Goal: Task Accomplishment & Management: Use online tool/utility

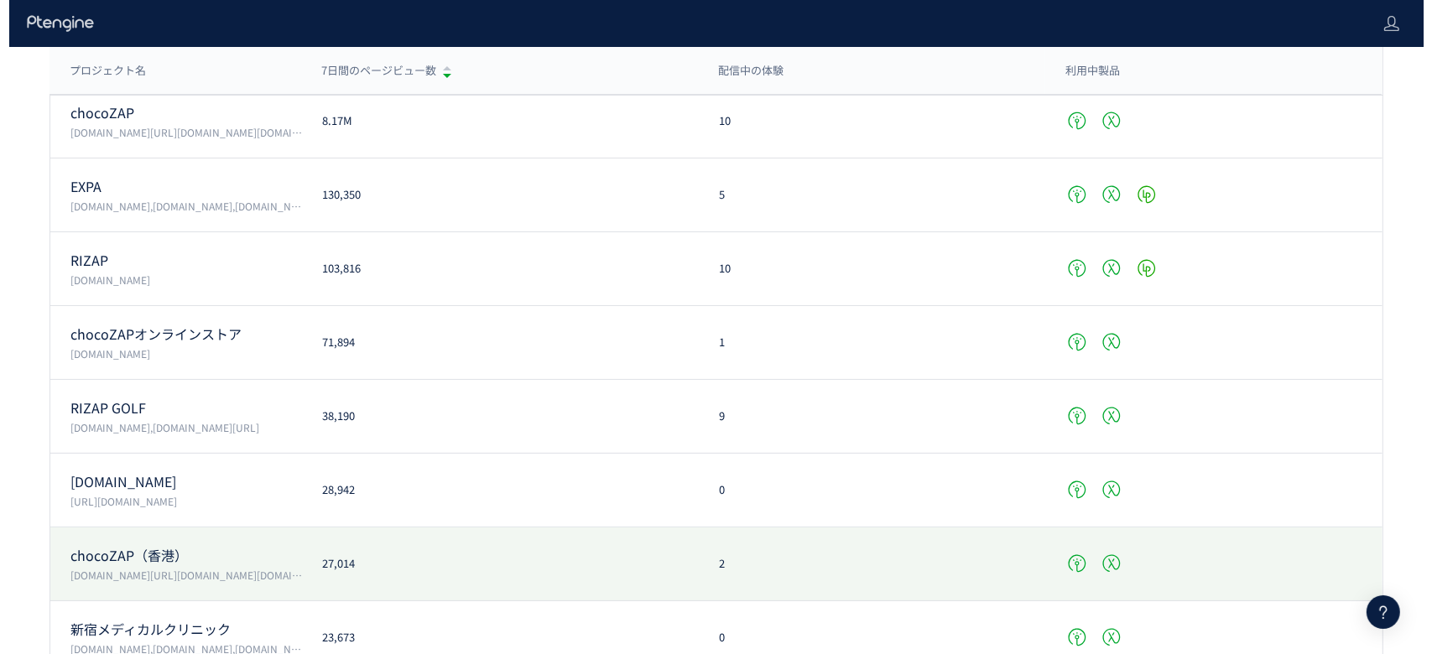
scroll to position [223, 0]
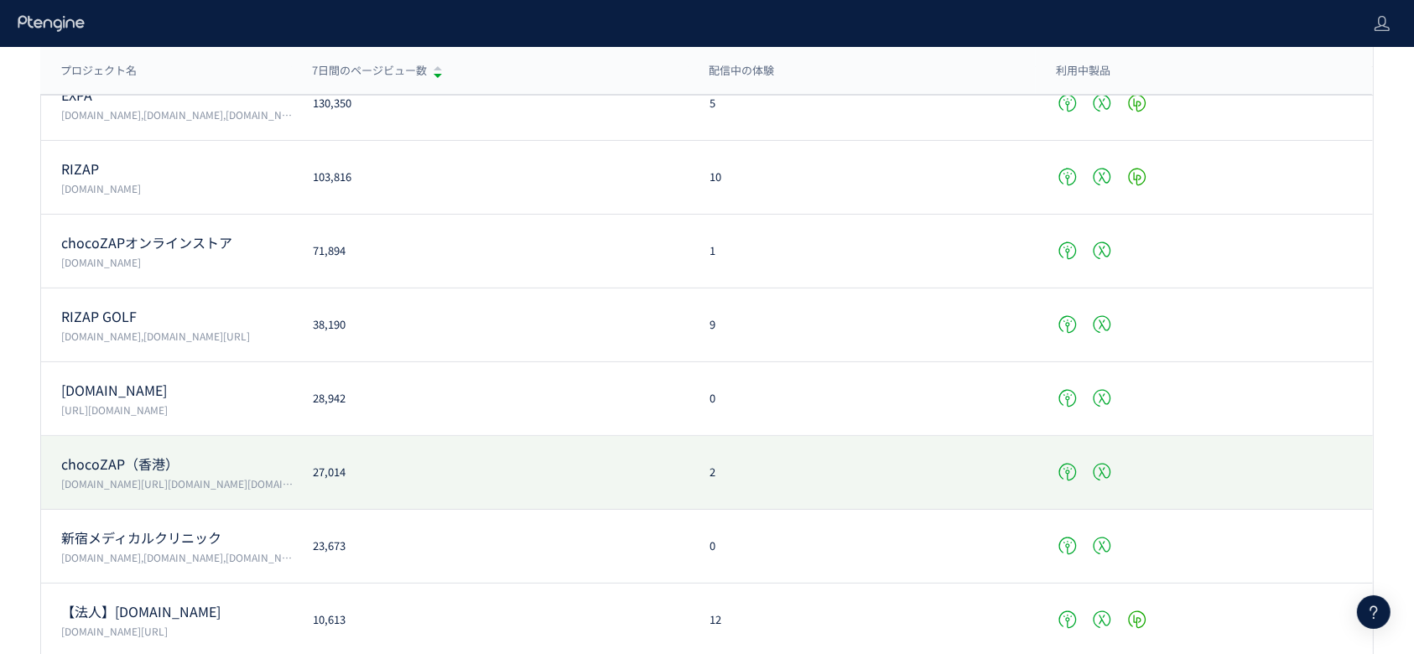
click at [541, 452] on div "chocoZAP（香港） [DOMAIN_NAME][URL][DOMAIN_NAME][DOMAIN_NAME] 27,014 2" at bounding box center [707, 473] width 1332 height 74
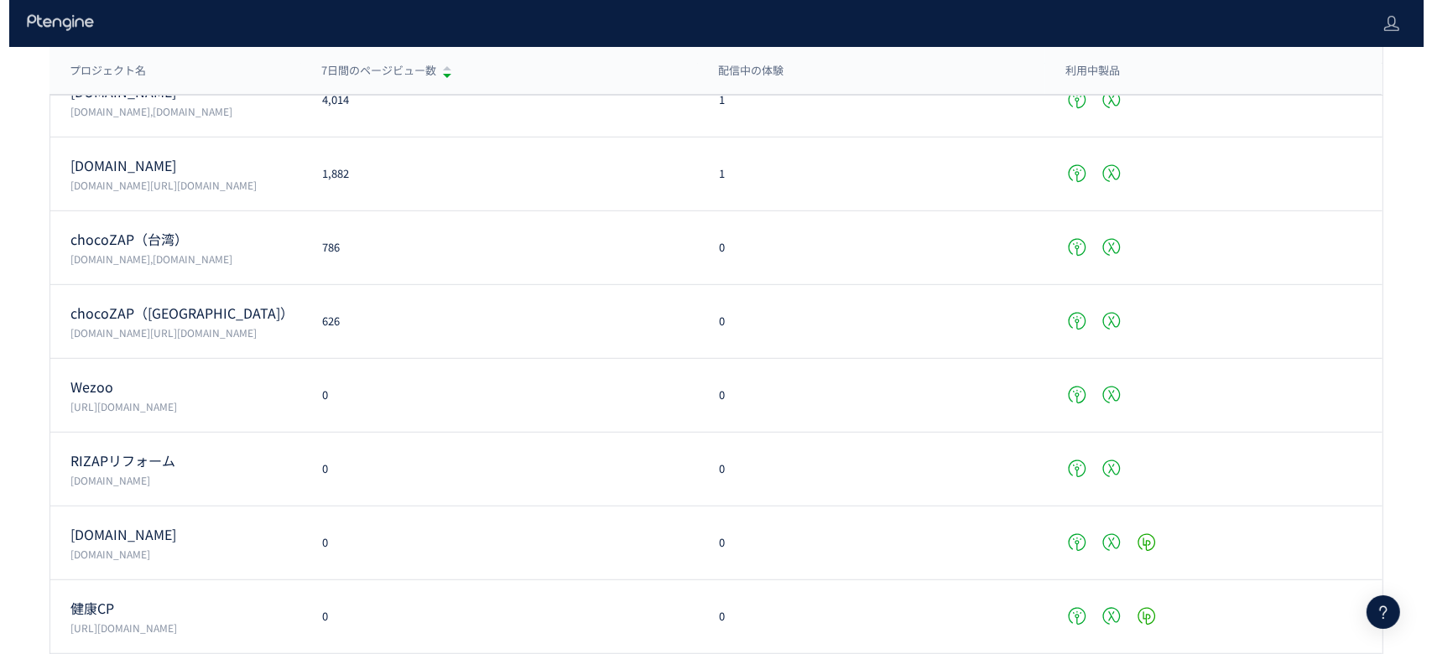
scroll to position [894, 0]
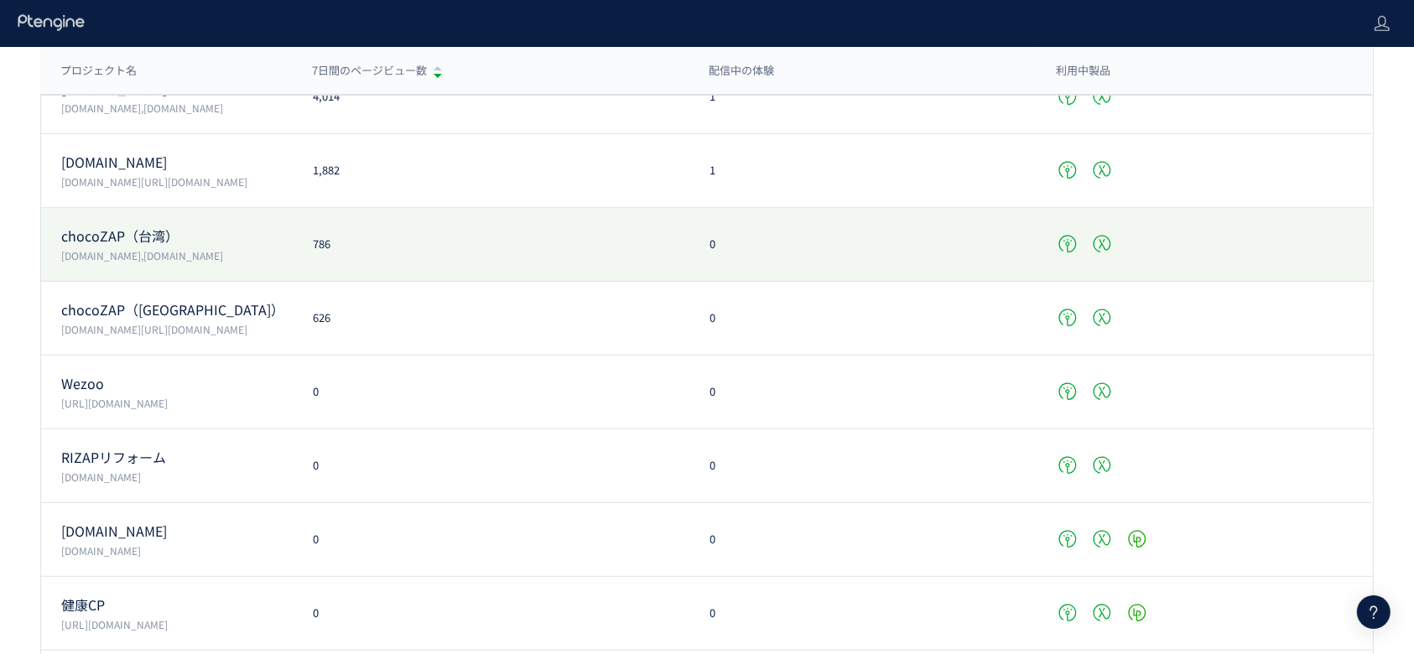
click at [402, 252] on div "chocoZAP（台湾） [DOMAIN_NAME],[DOMAIN_NAME] 786 0" at bounding box center [707, 245] width 1332 height 74
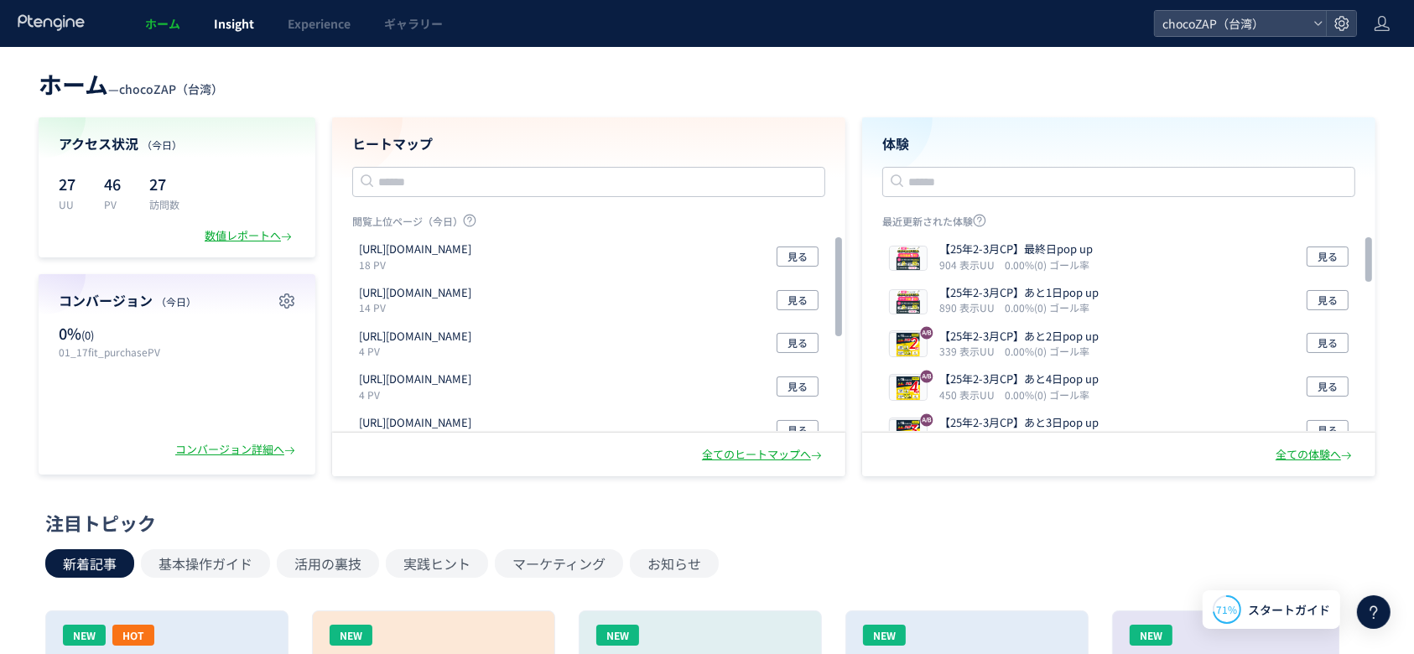
click at [228, 28] on span "Insight" at bounding box center [234, 23] width 40 height 17
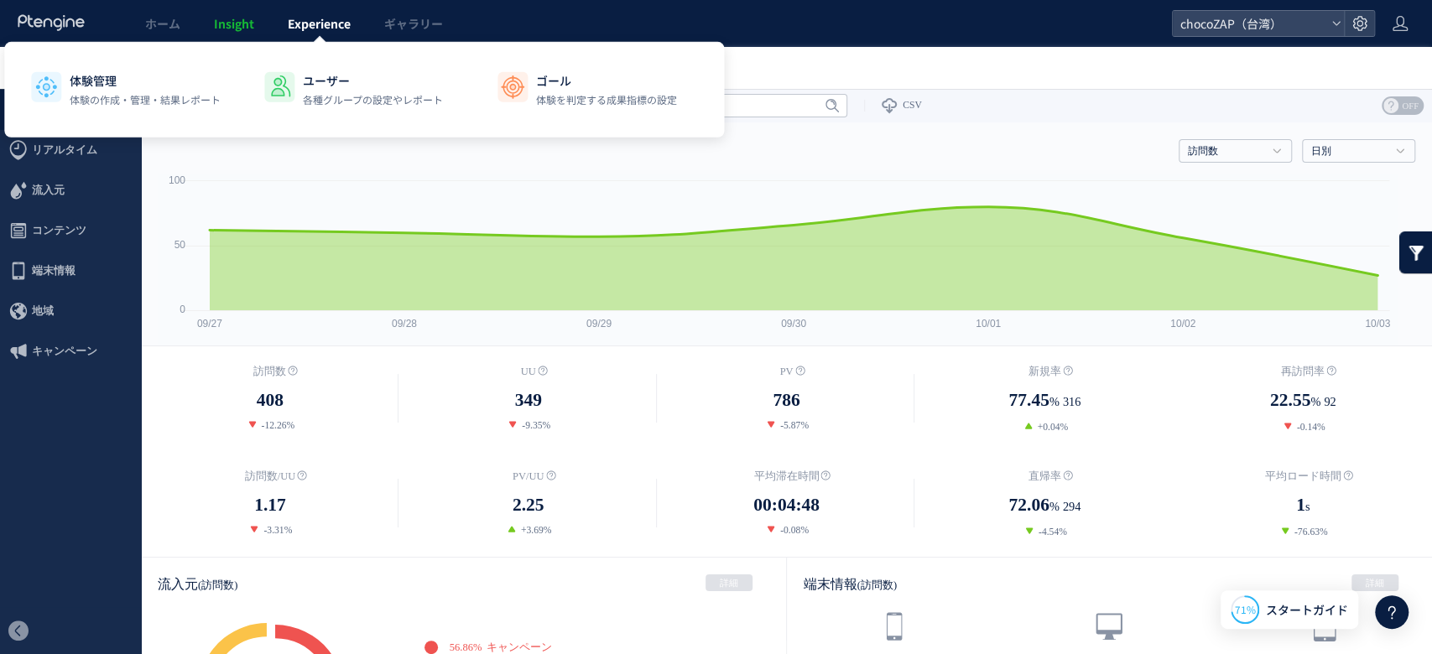
click at [318, 29] on span "Experience" at bounding box center [319, 23] width 63 height 17
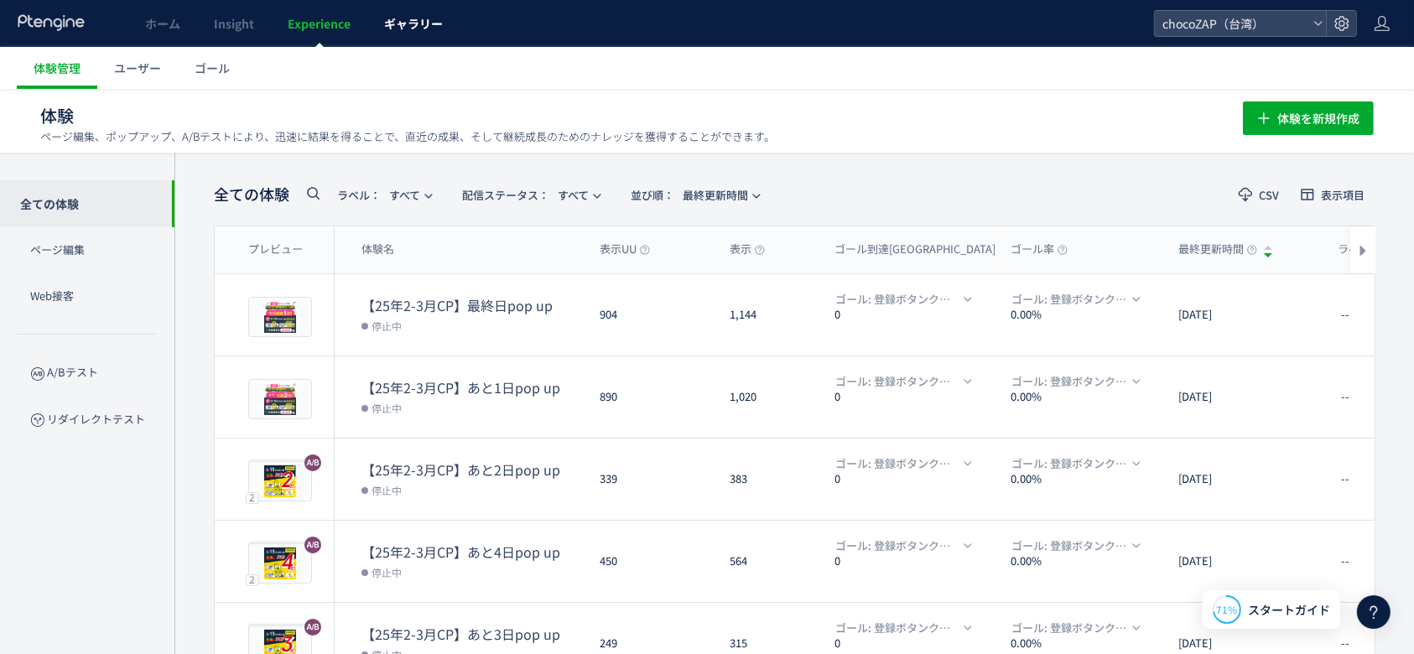
click at [414, 21] on span "ギャラリー" at bounding box center [413, 23] width 59 height 17
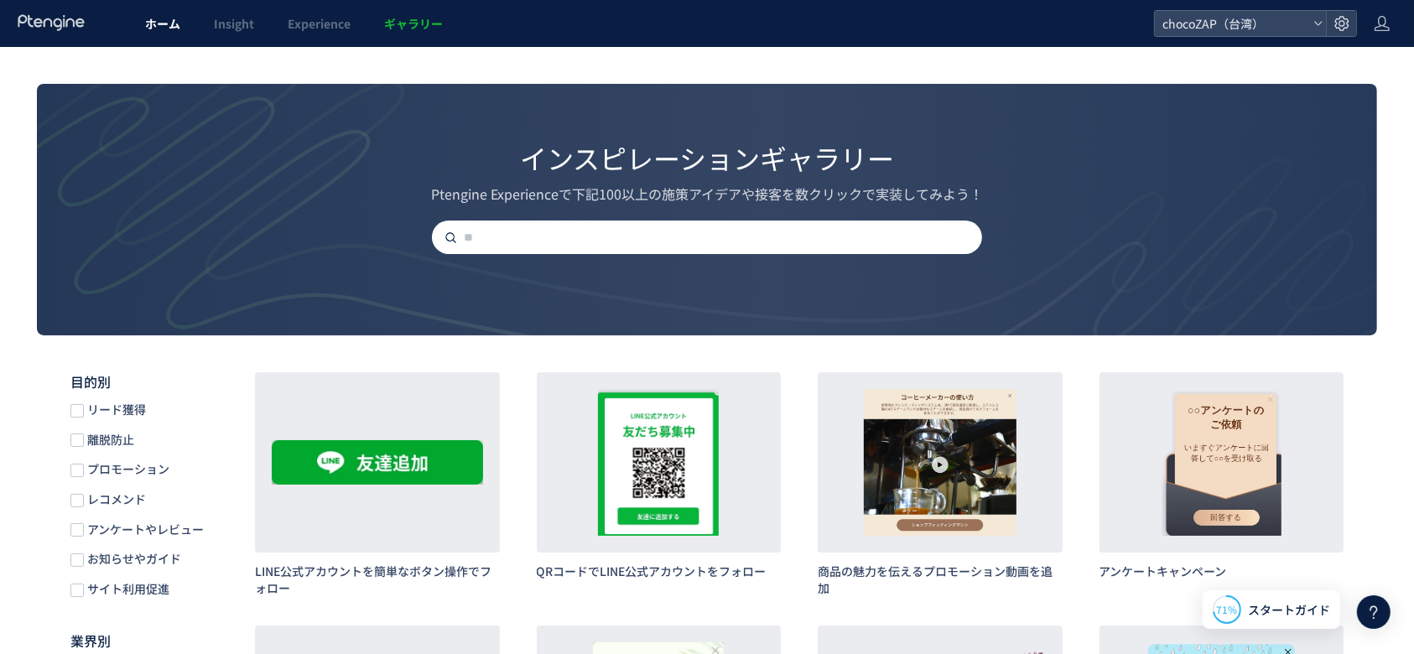
click at [143, 32] on link "ホーム" at bounding box center [162, 23] width 69 height 47
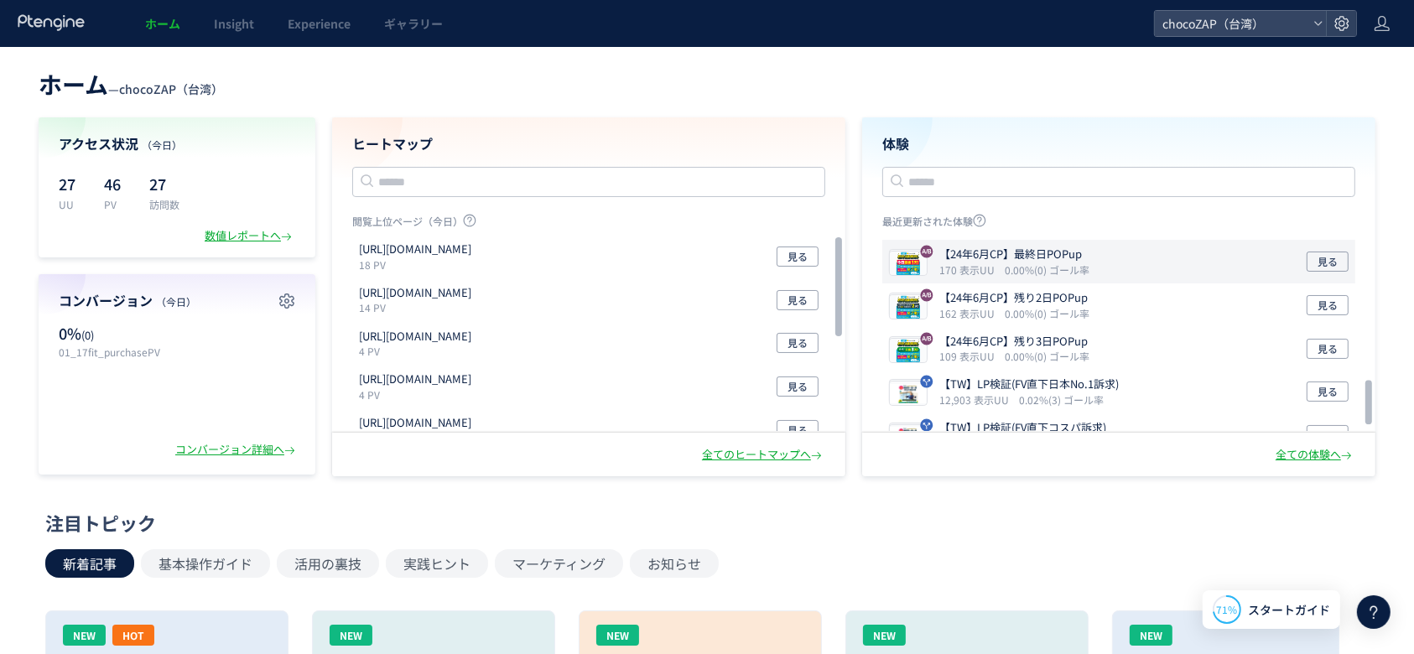
scroll to position [671, 0]
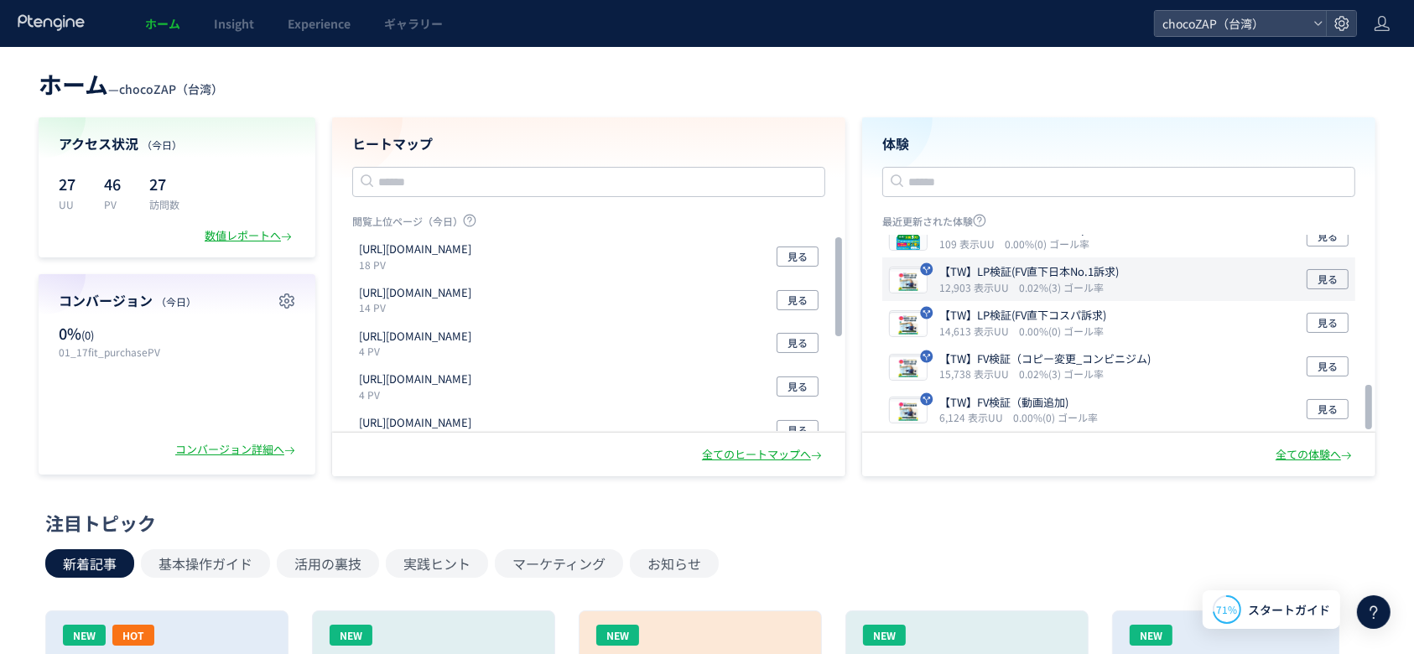
click at [1199, 273] on div "【TW】LP検証(FV直下日本No.1訴求) 12,903 表示UU 0.02%(3) ゴール率 見る" at bounding box center [1118, 279] width 473 height 44
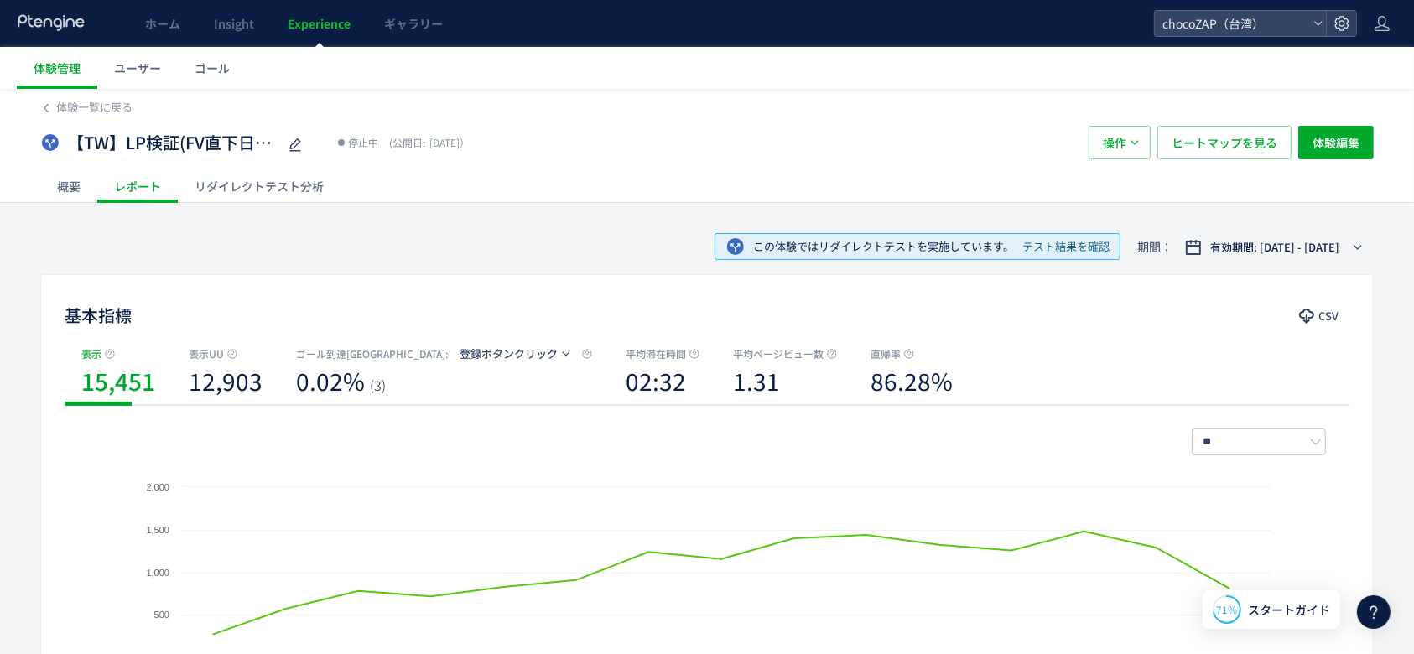
click at [1022, 253] on span "テスト結果を確認" at bounding box center [1065, 247] width 87 height 16
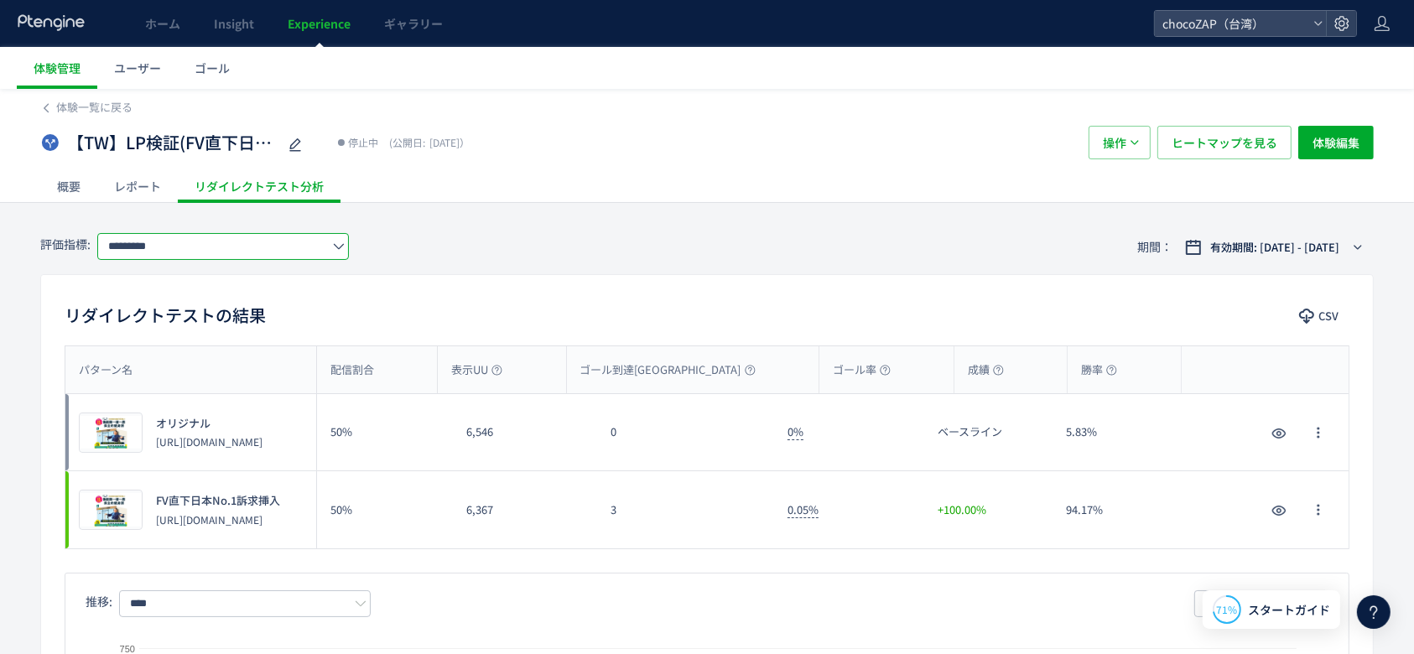
click at [306, 238] on input "*********" at bounding box center [223, 246] width 252 height 27
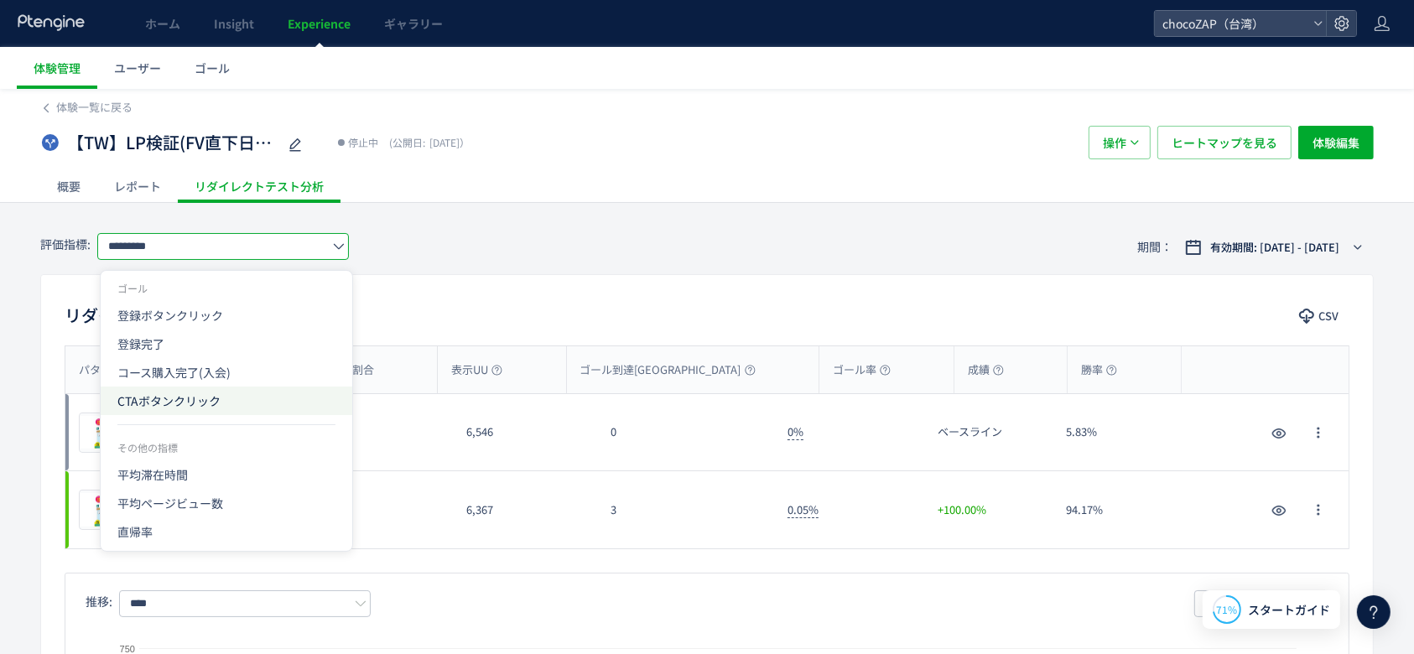
click at [298, 395] on span "CTAボタンクリック" at bounding box center [226, 401] width 218 height 29
type input "**********"
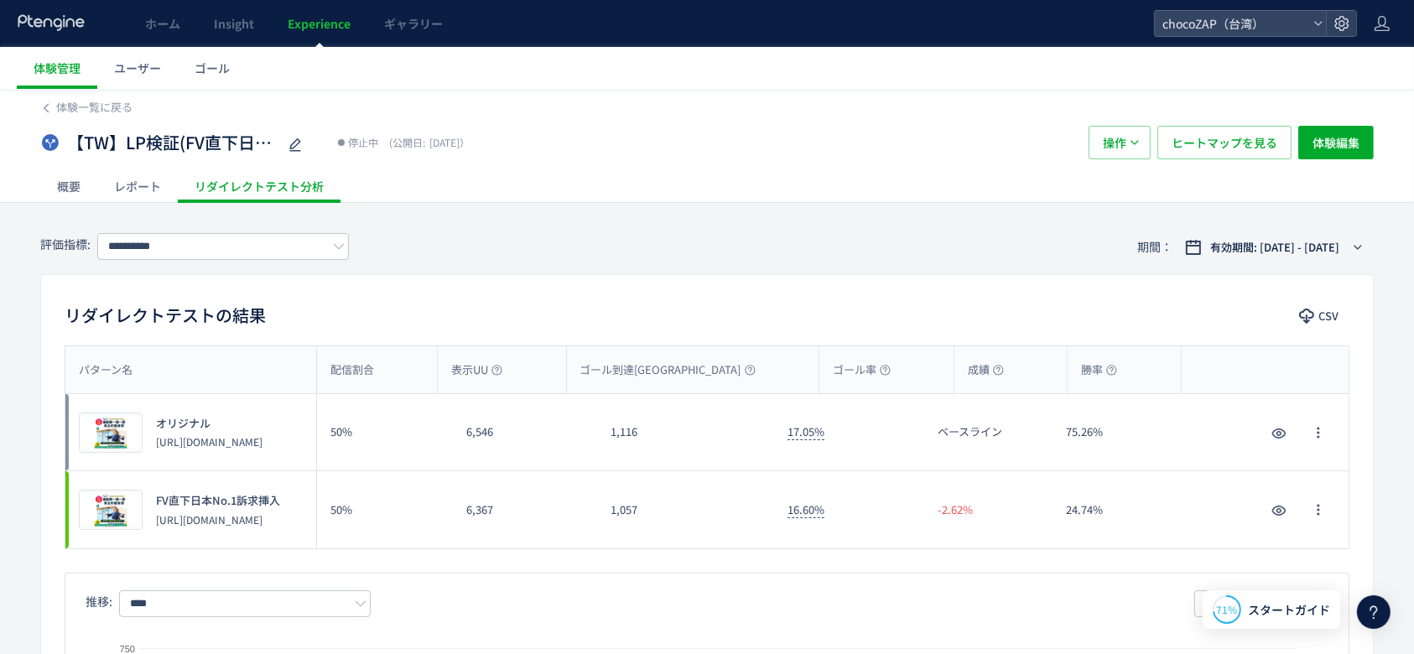
click at [522, 242] on div "**********" at bounding box center [706, 247] width 1333 height 55
click at [557, 299] on div "リダイレクトテストの結果 CSV パターン名 配信割合 表示UU ゴール到達UU ゴール率 成績 勝率 パターン名 プレビュー オリジナル [URL][DOM…" at bounding box center [706, 570] width 1333 height 593
click at [116, 185] on div "レポート" at bounding box center [137, 186] width 81 height 34
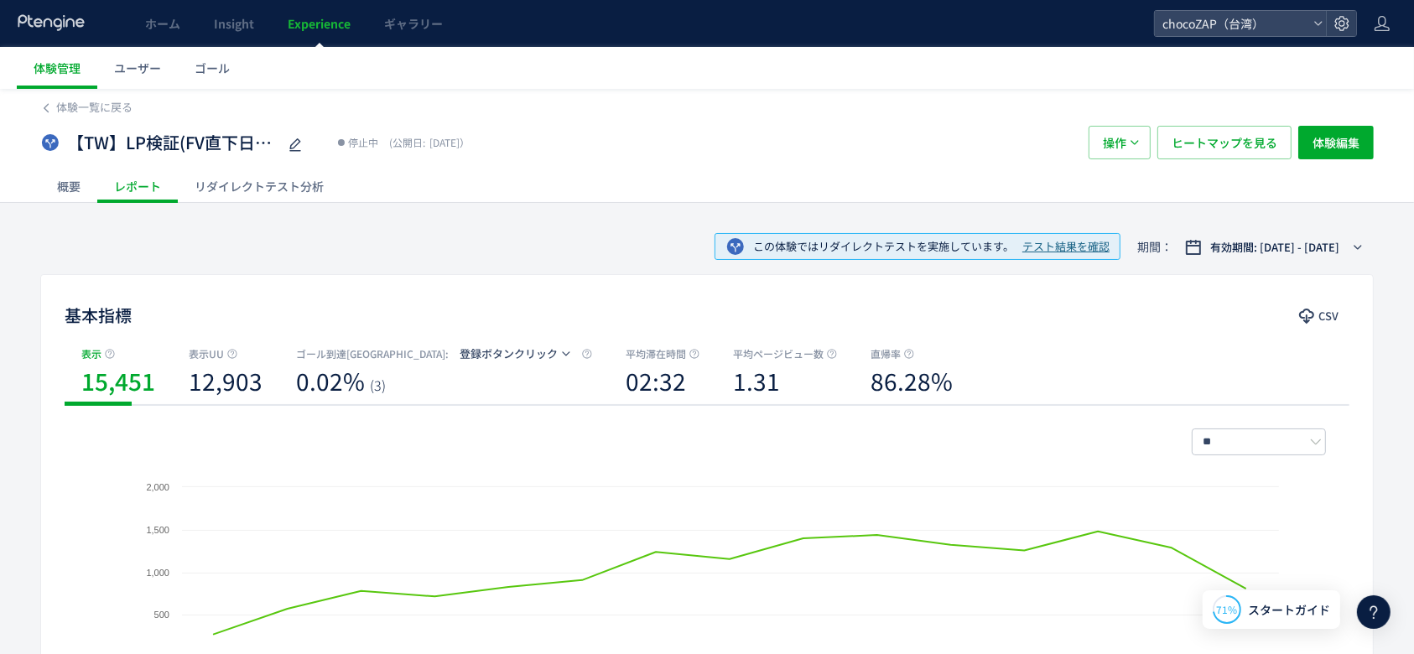
click at [65, 189] on div "概要" at bounding box center [68, 186] width 57 height 34
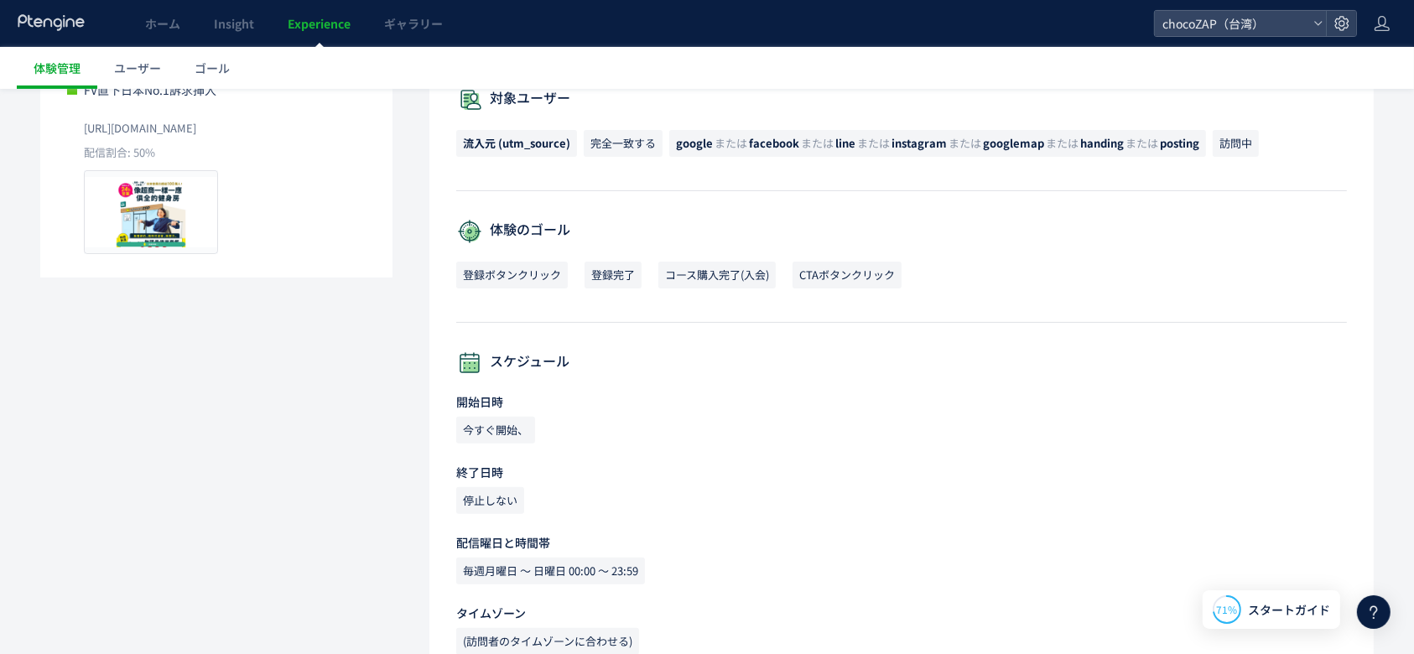
scroll to position [454, 0]
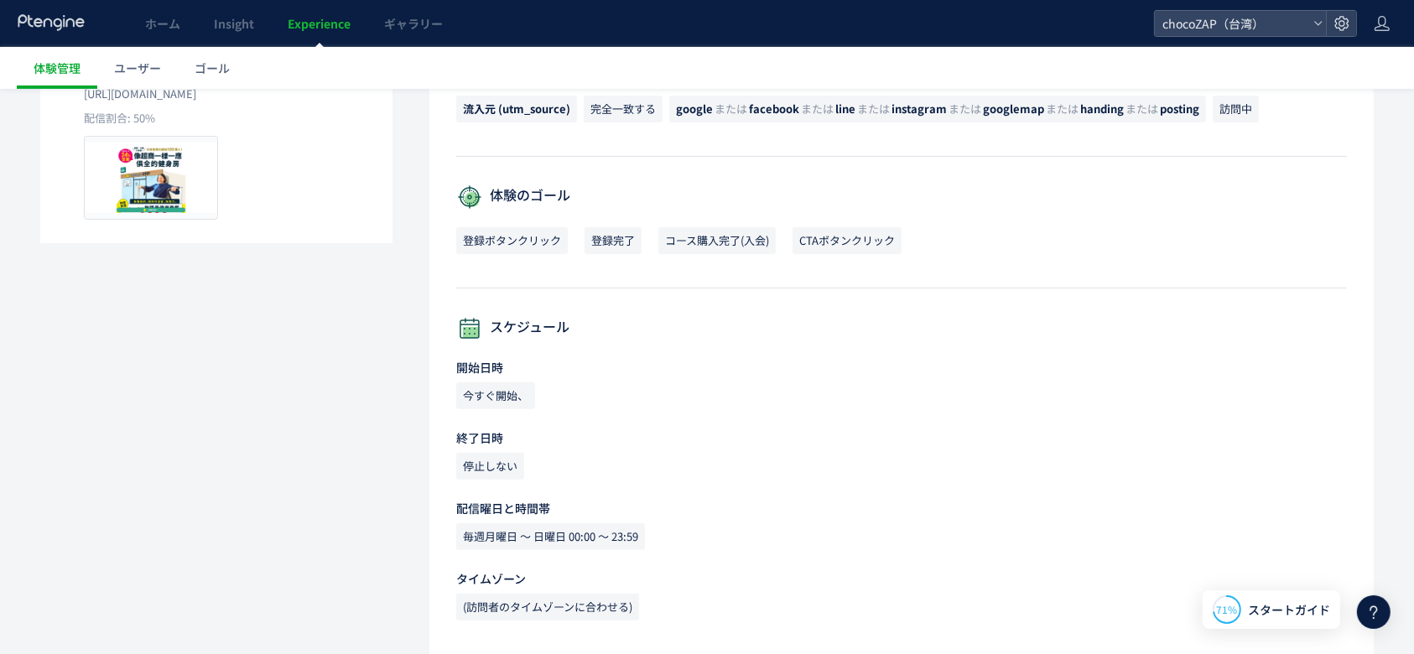
click at [1050, 304] on div "設定詳細 全配信期間: 15 Days([DATE]-[DATE]) 最終更新日: [DATE] 16:55:47 by RIZAPグループ株式会社 初回作成…" at bounding box center [901, 210] width 944 height 888
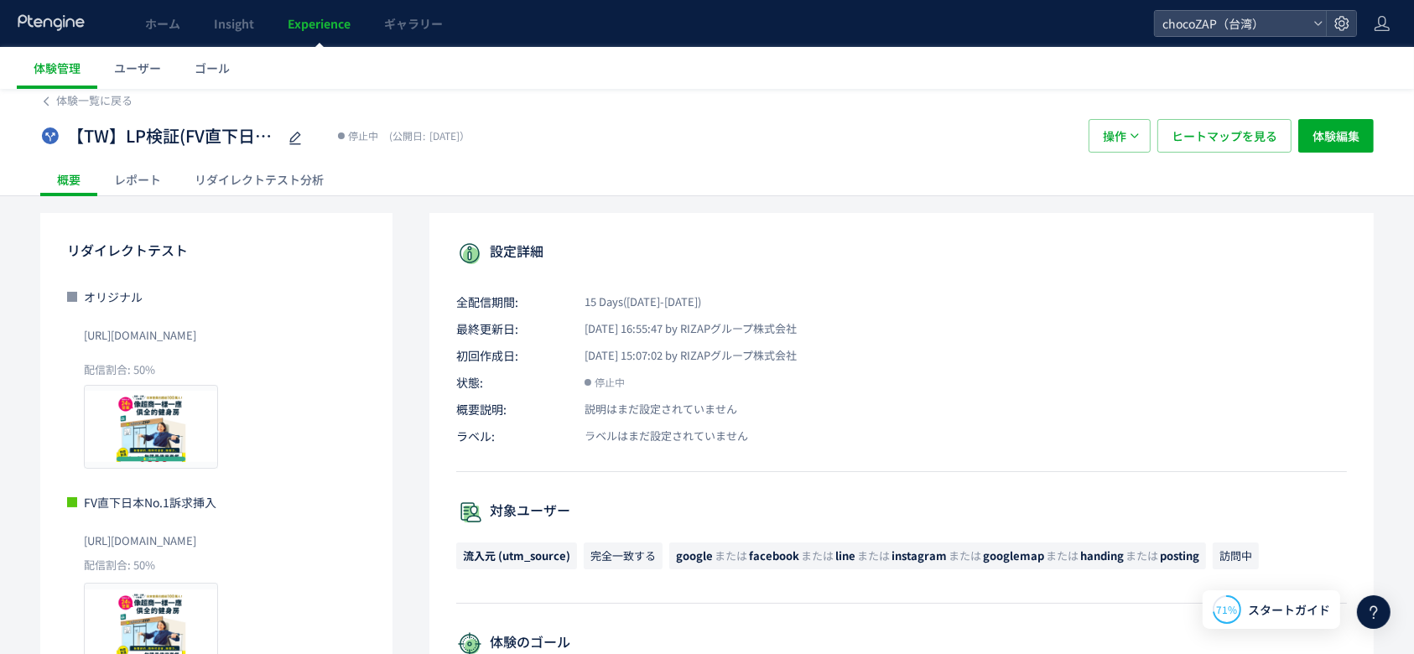
scroll to position [0, 0]
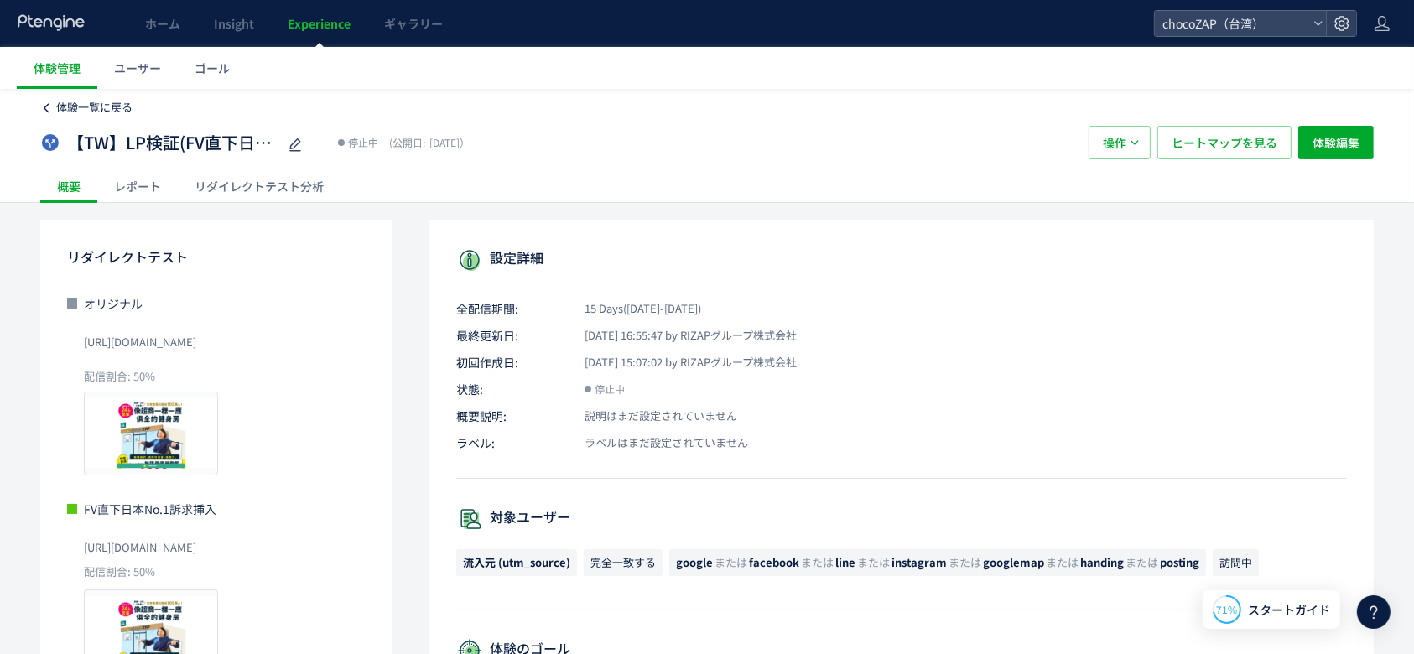
click at [71, 111] on span "体験一覧に戻る" at bounding box center [94, 107] width 76 height 16
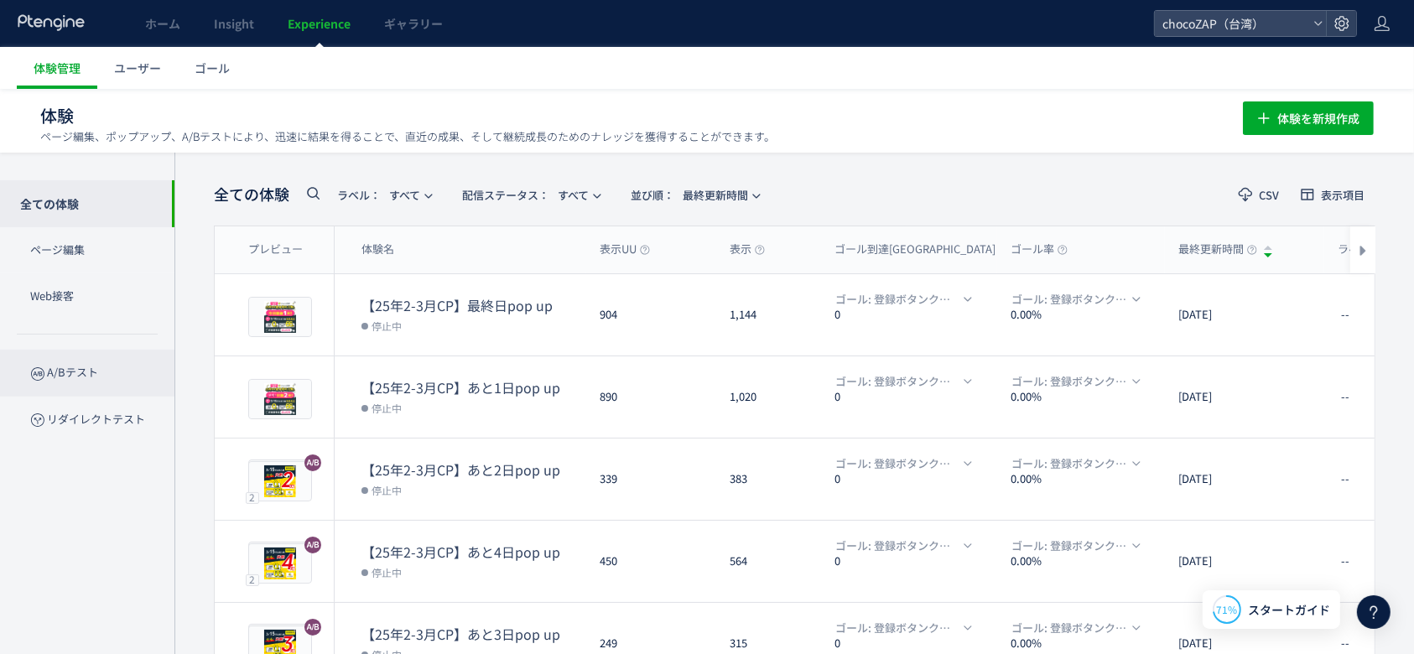
click at [114, 361] on p "A/Bテスト" at bounding box center [87, 373] width 174 height 46
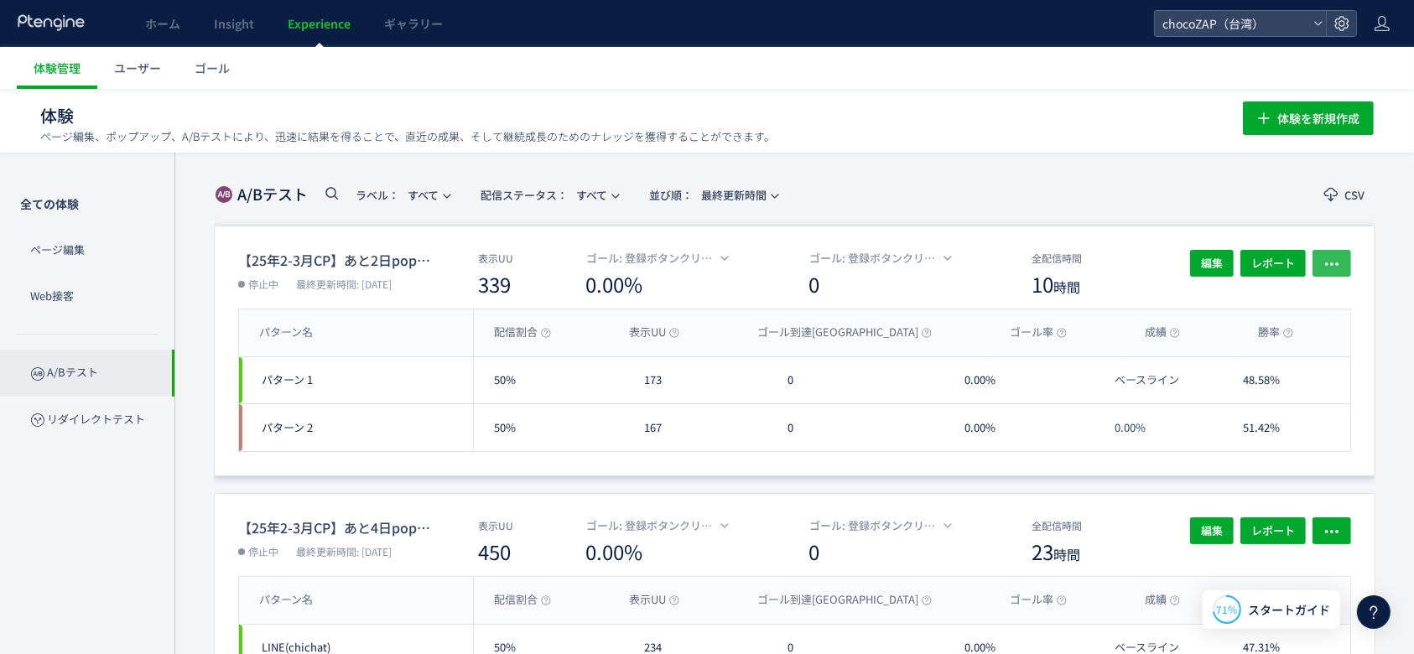
click at [1335, 263] on icon "button" at bounding box center [1331, 264] width 17 height 17
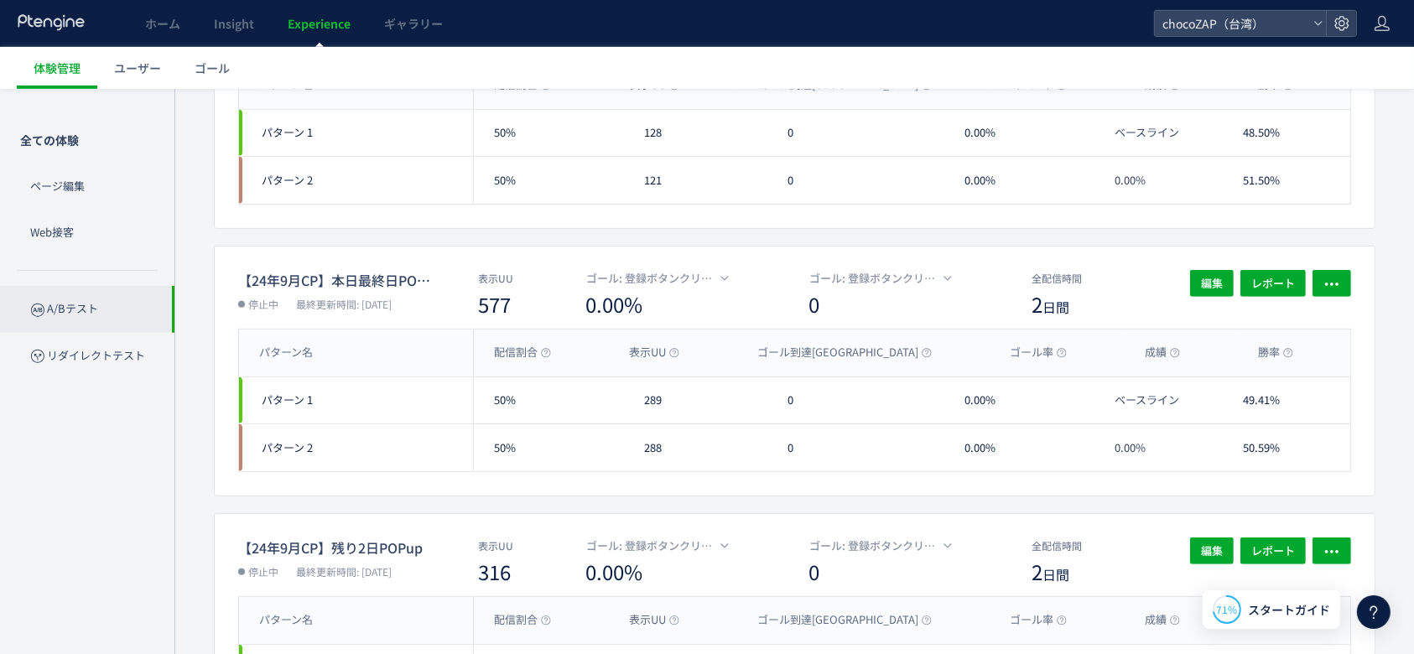
scroll to position [1565, 0]
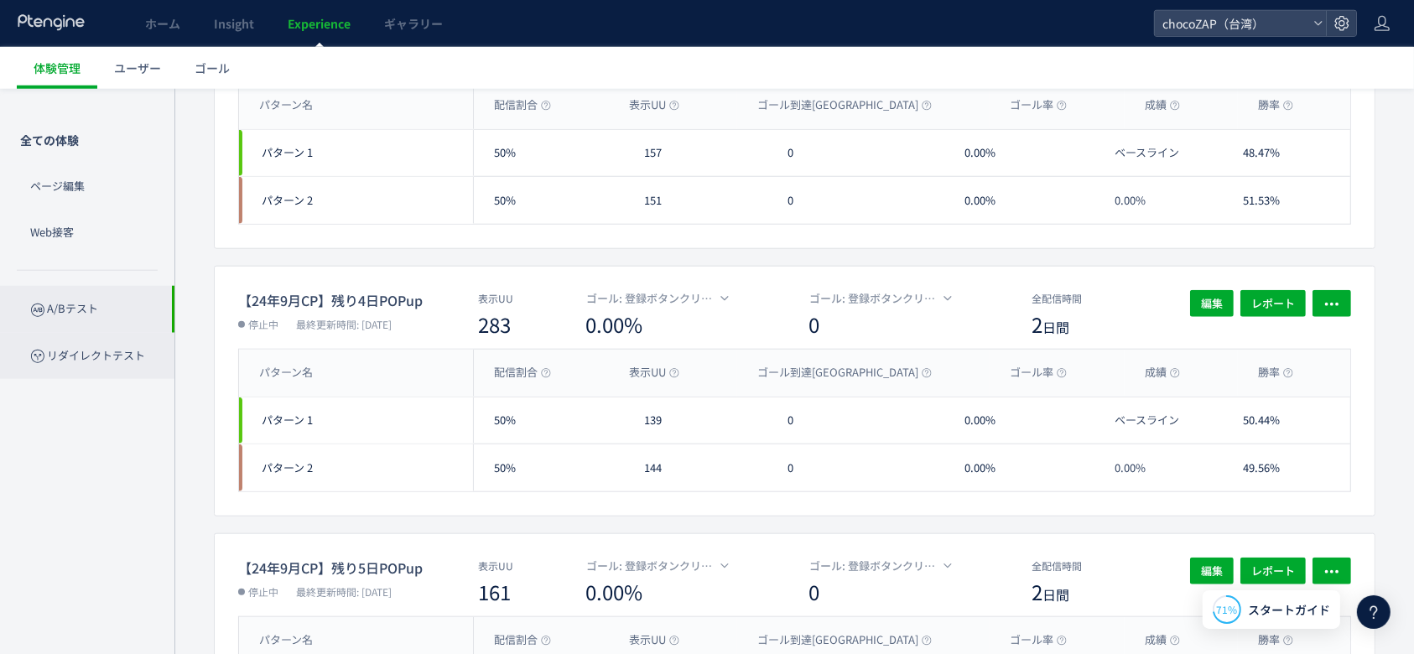
click at [75, 360] on p "リダイレクトテスト" at bounding box center [87, 356] width 174 height 46
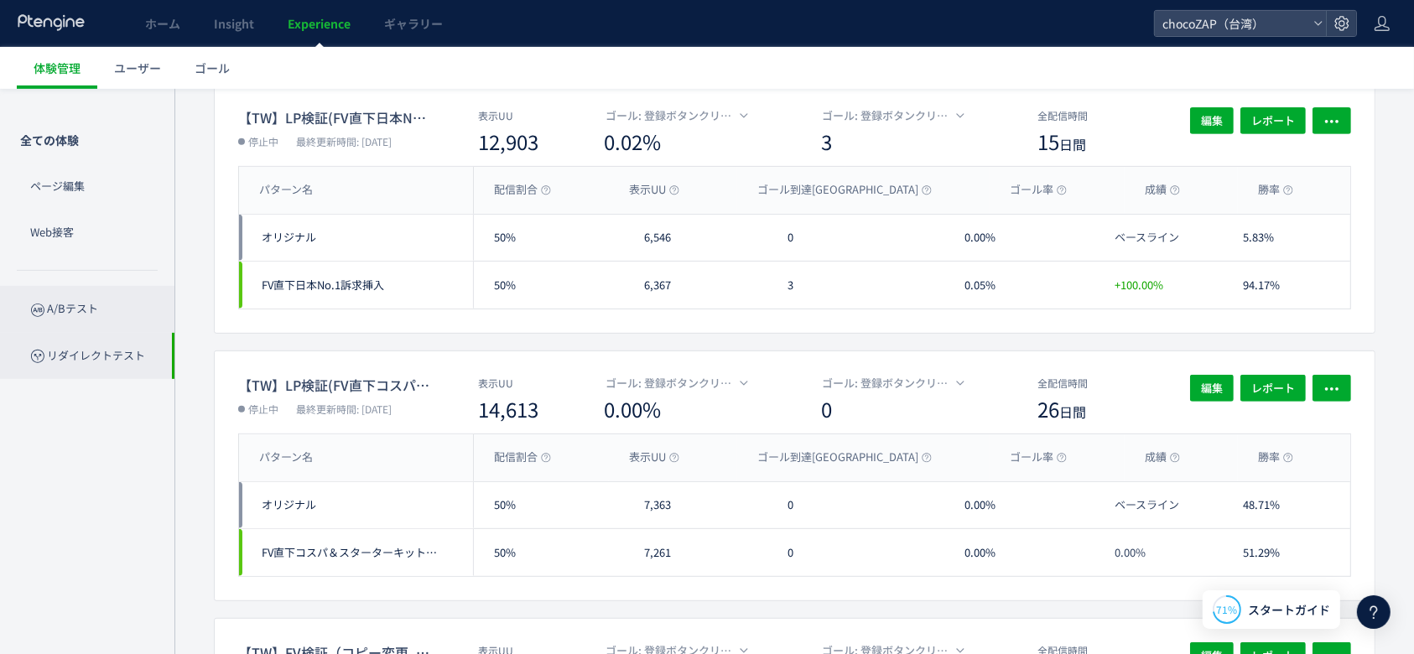
scroll to position [671, 0]
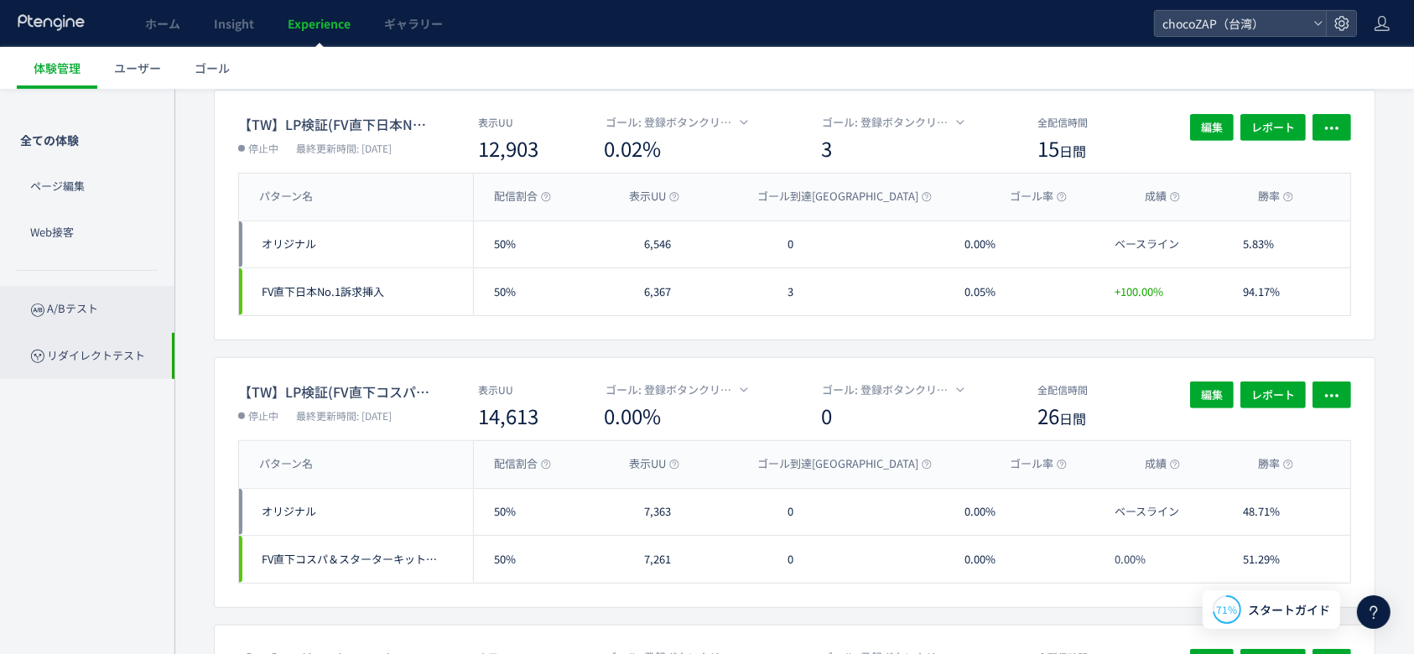
click at [93, 308] on p "A/Bテスト" at bounding box center [87, 309] width 174 height 46
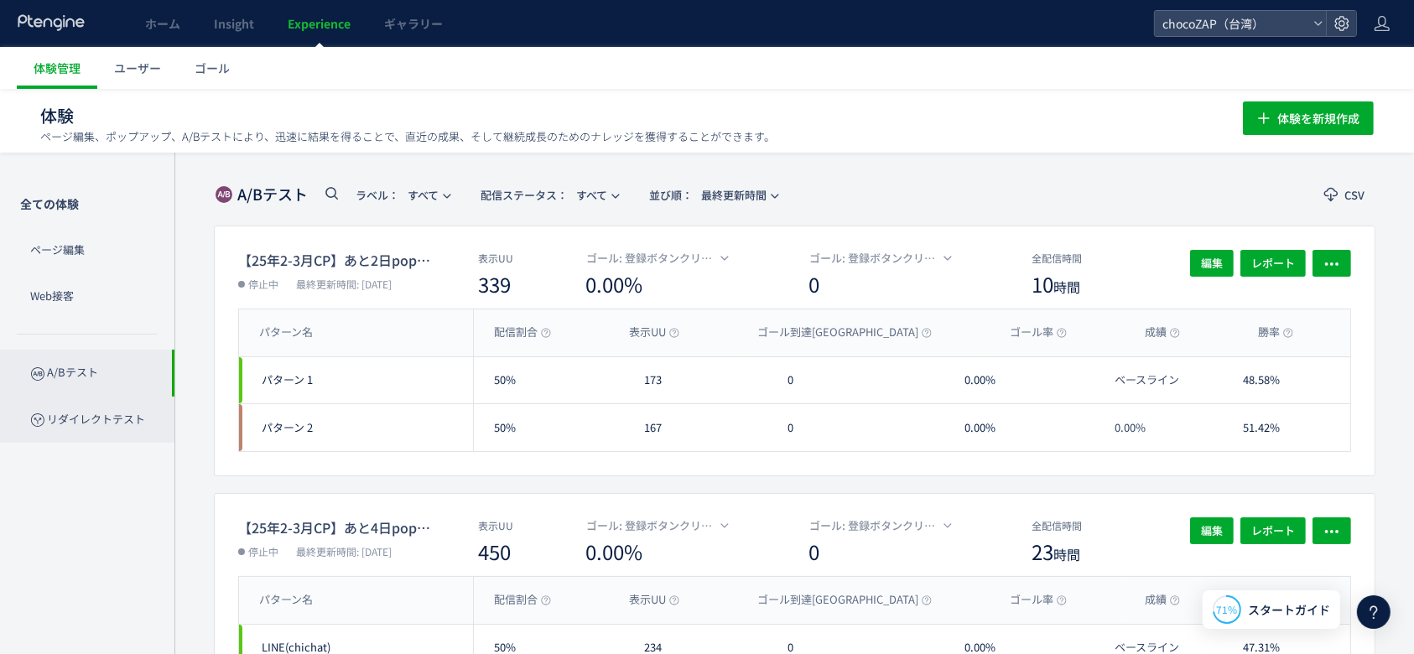
click at [107, 407] on p "リダイレクトテスト" at bounding box center [87, 420] width 174 height 46
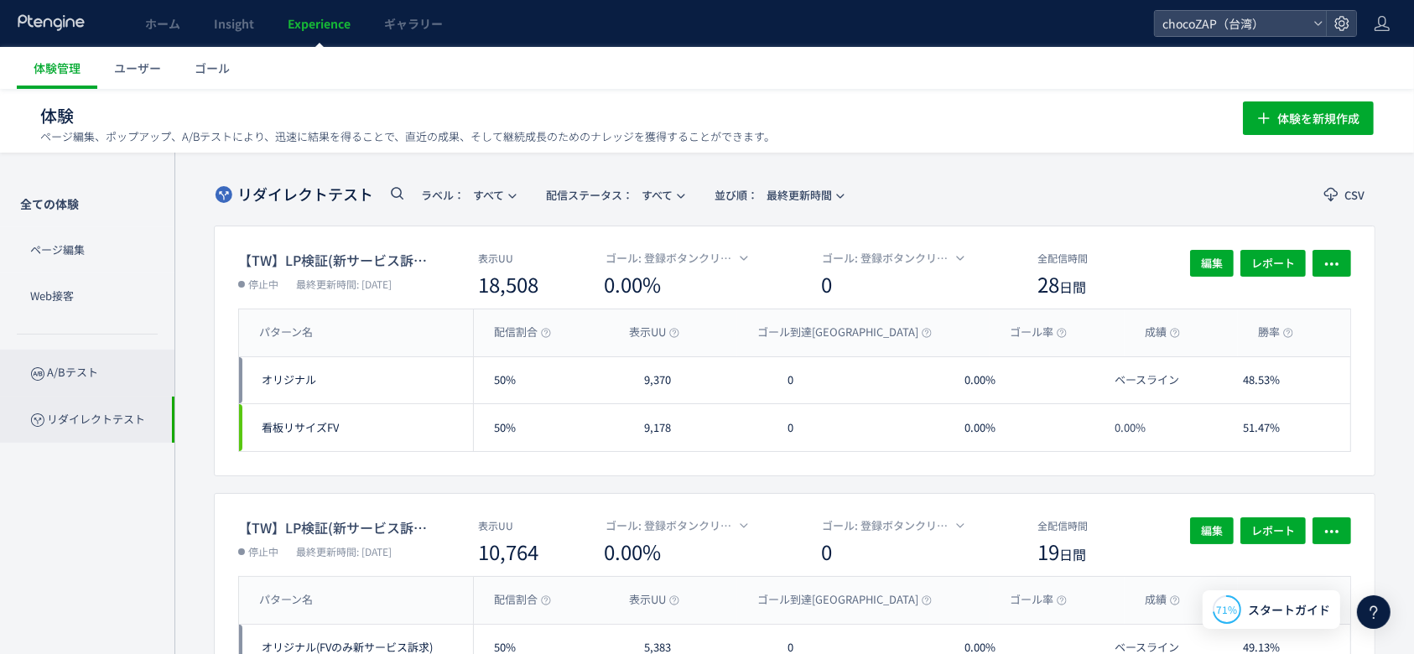
click at [112, 379] on p "A/Bテスト" at bounding box center [87, 373] width 174 height 46
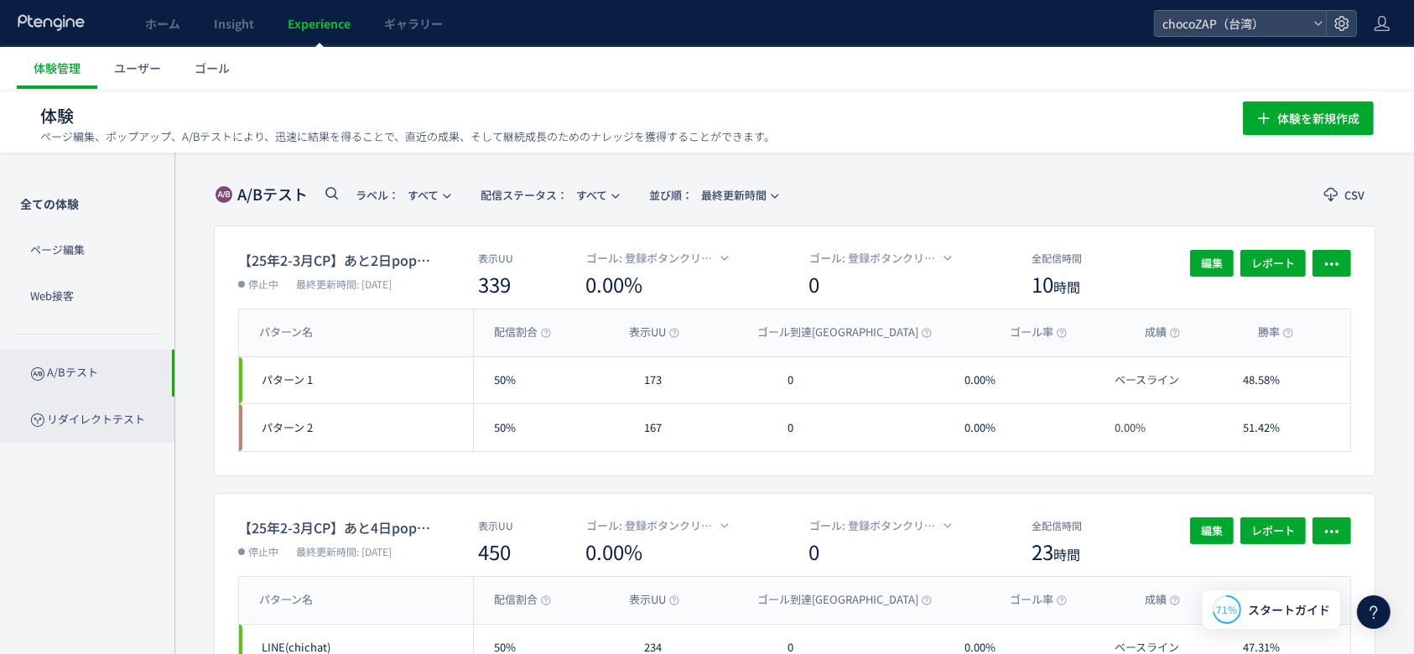
click at [102, 413] on p "リダイレクトテスト" at bounding box center [87, 420] width 174 height 46
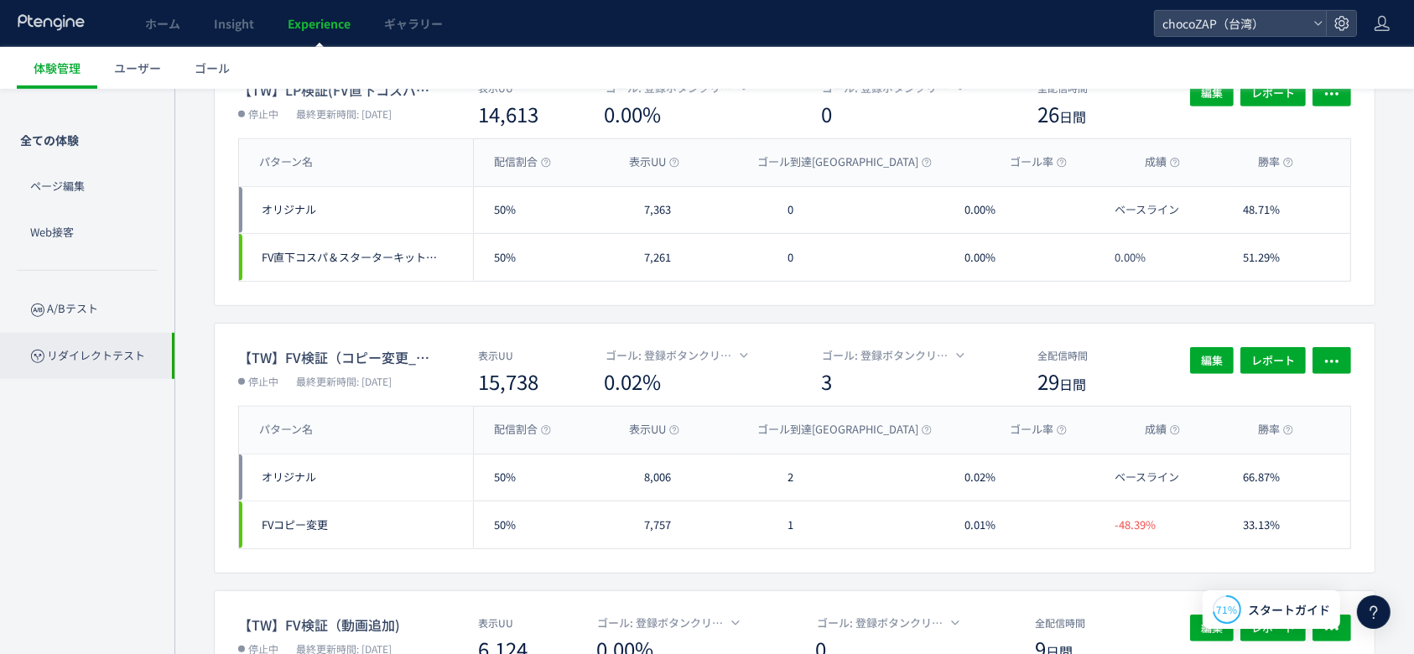
scroll to position [1006, 0]
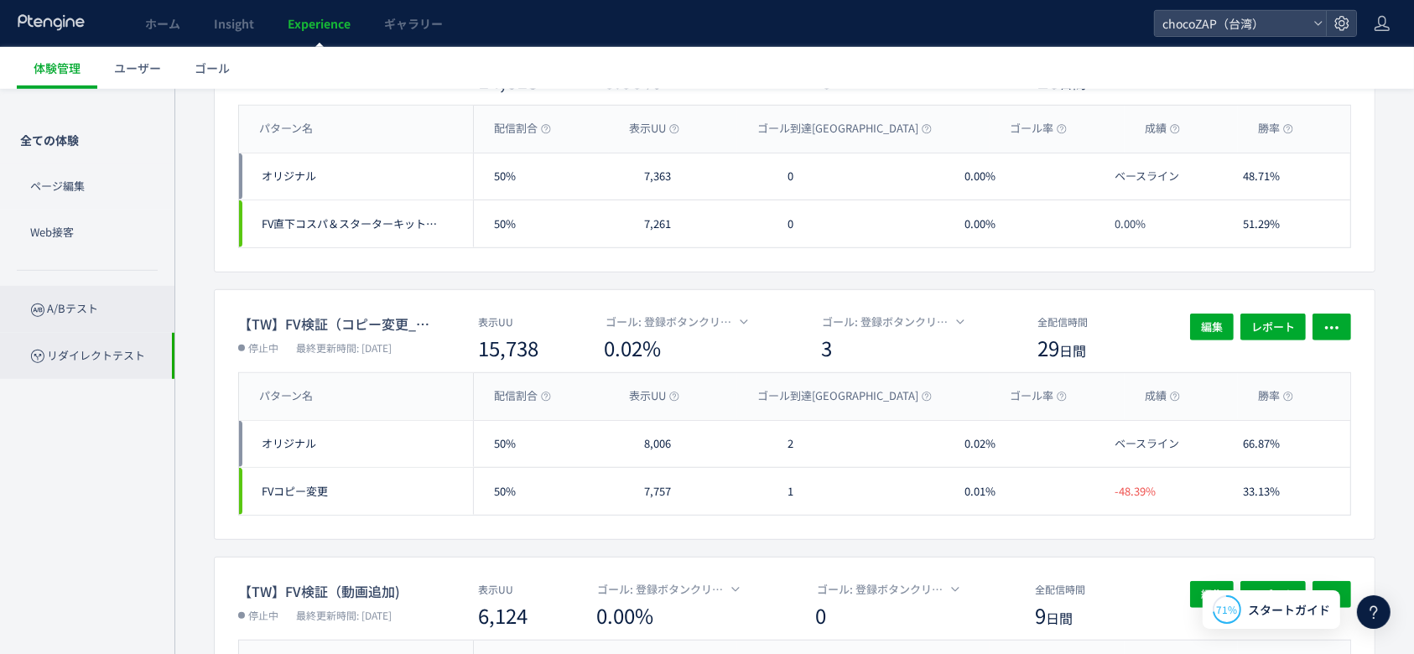
click at [86, 315] on p "A/Bテスト" at bounding box center [87, 309] width 174 height 46
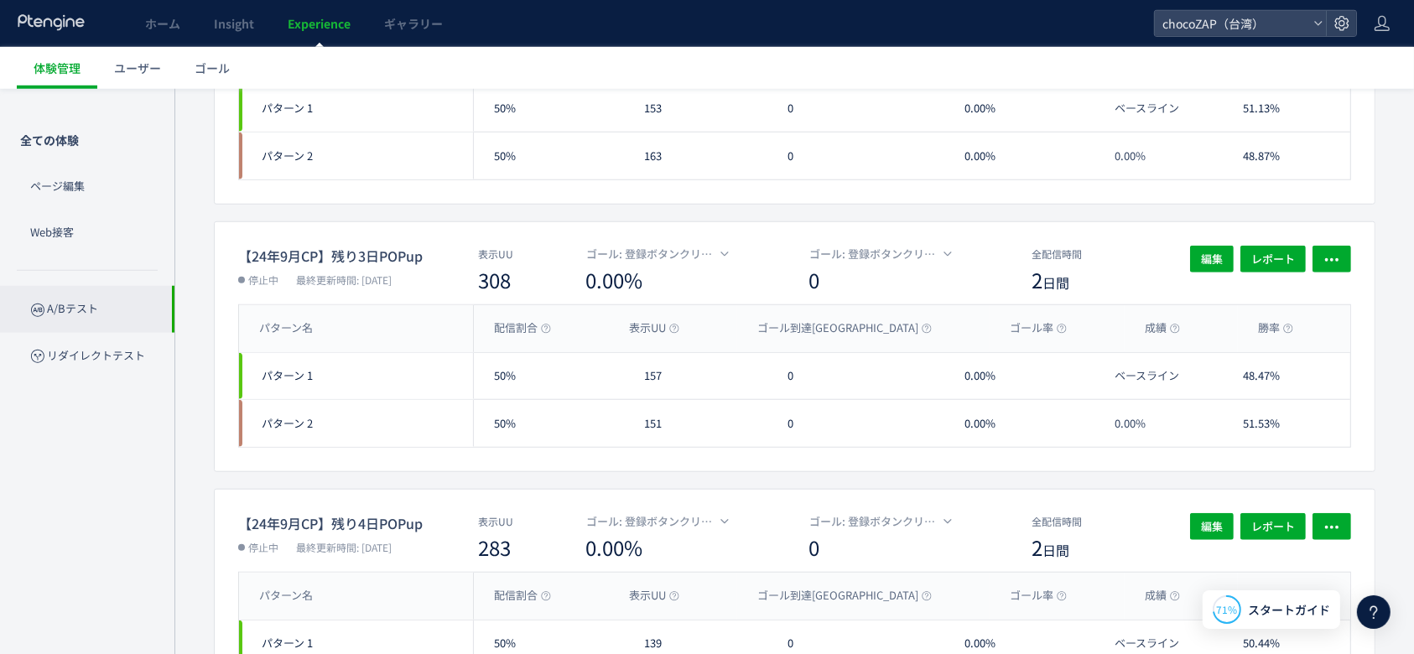
scroll to position [782, 0]
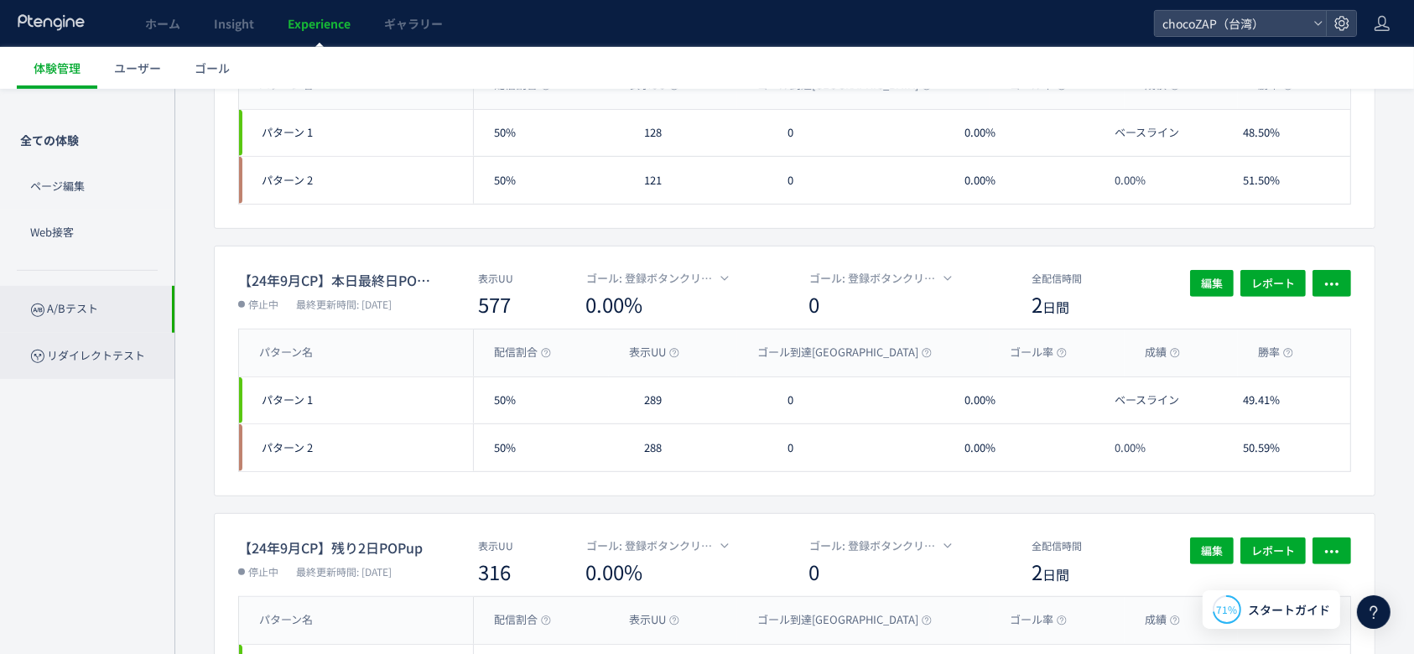
click at [61, 346] on p "リダイレクトテスト" at bounding box center [87, 356] width 174 height 46
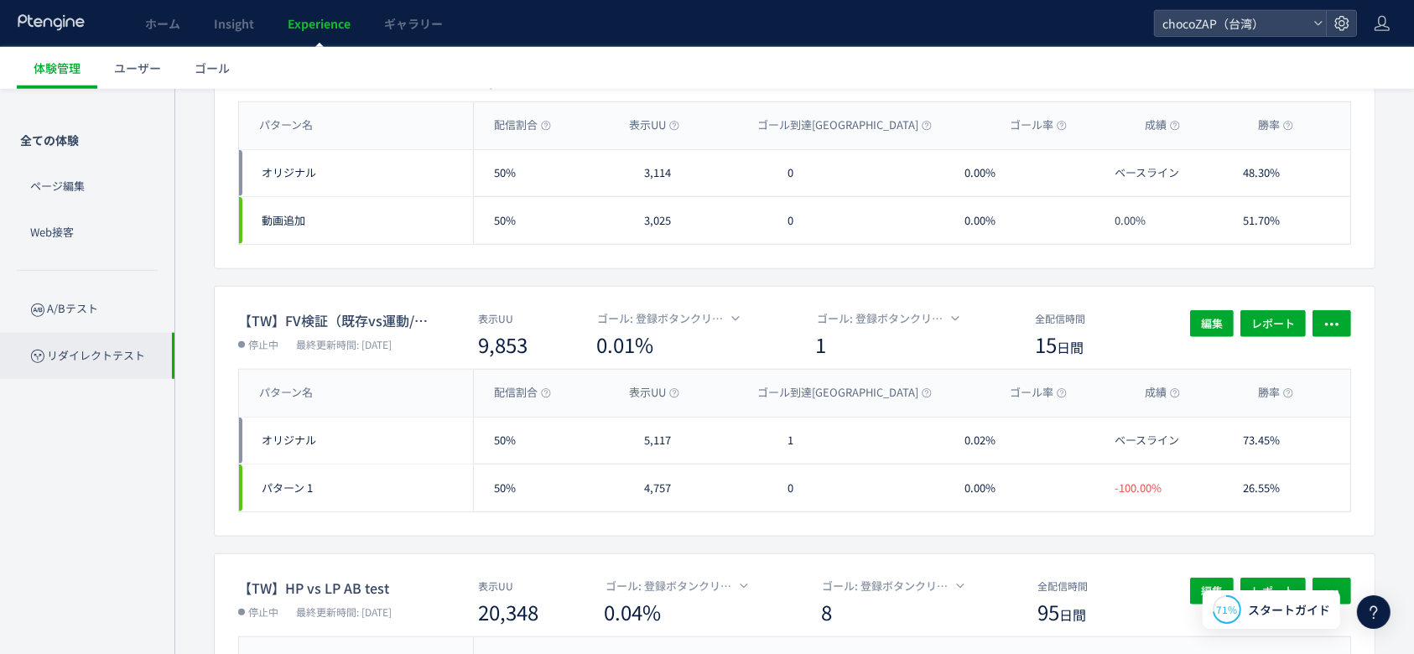
scroll to position [1787, 0]
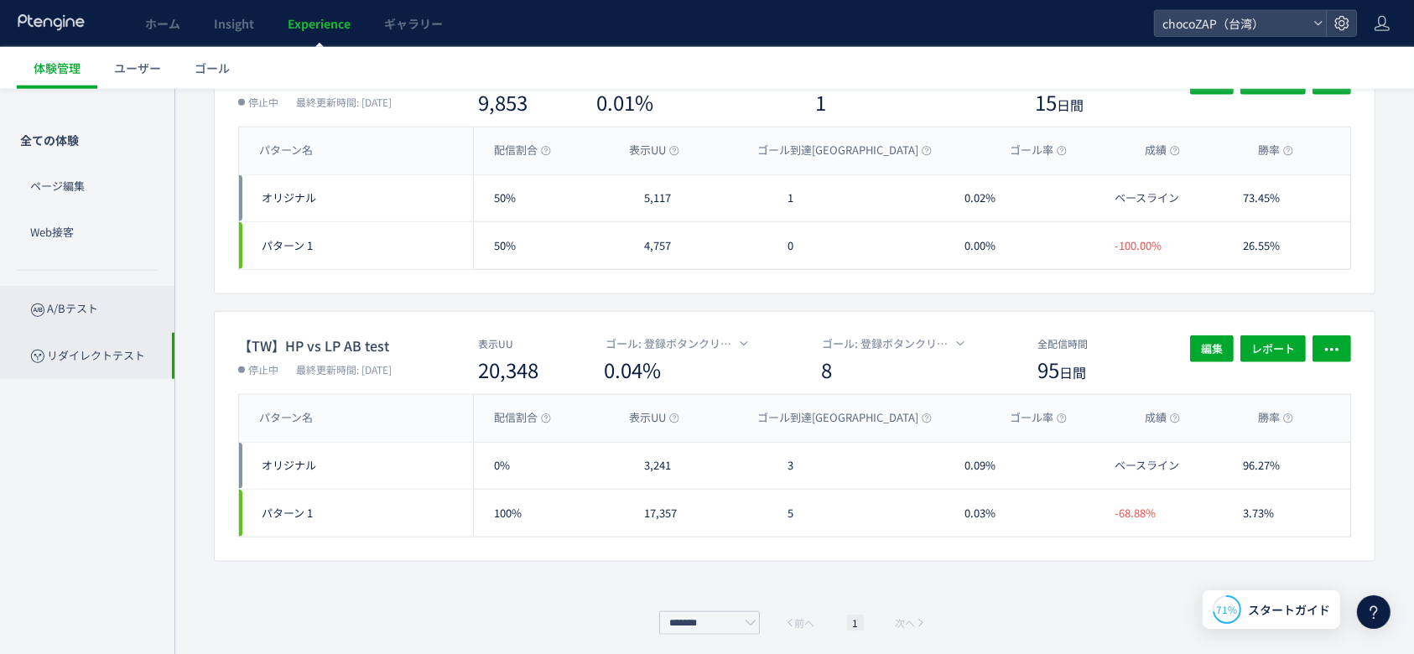
click at [106, 308] on p "A/Bテスト" at bounding box center [87, 309] width 174 height 46
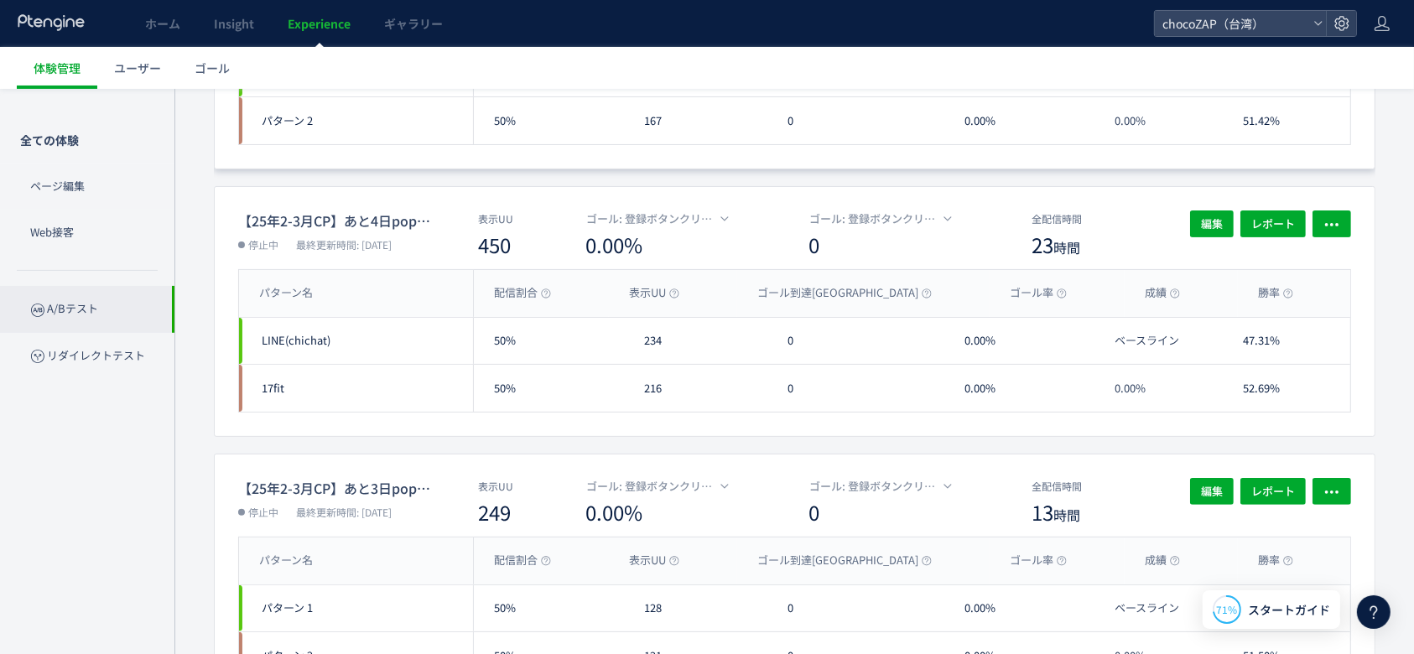
scroll to position [335, 0]
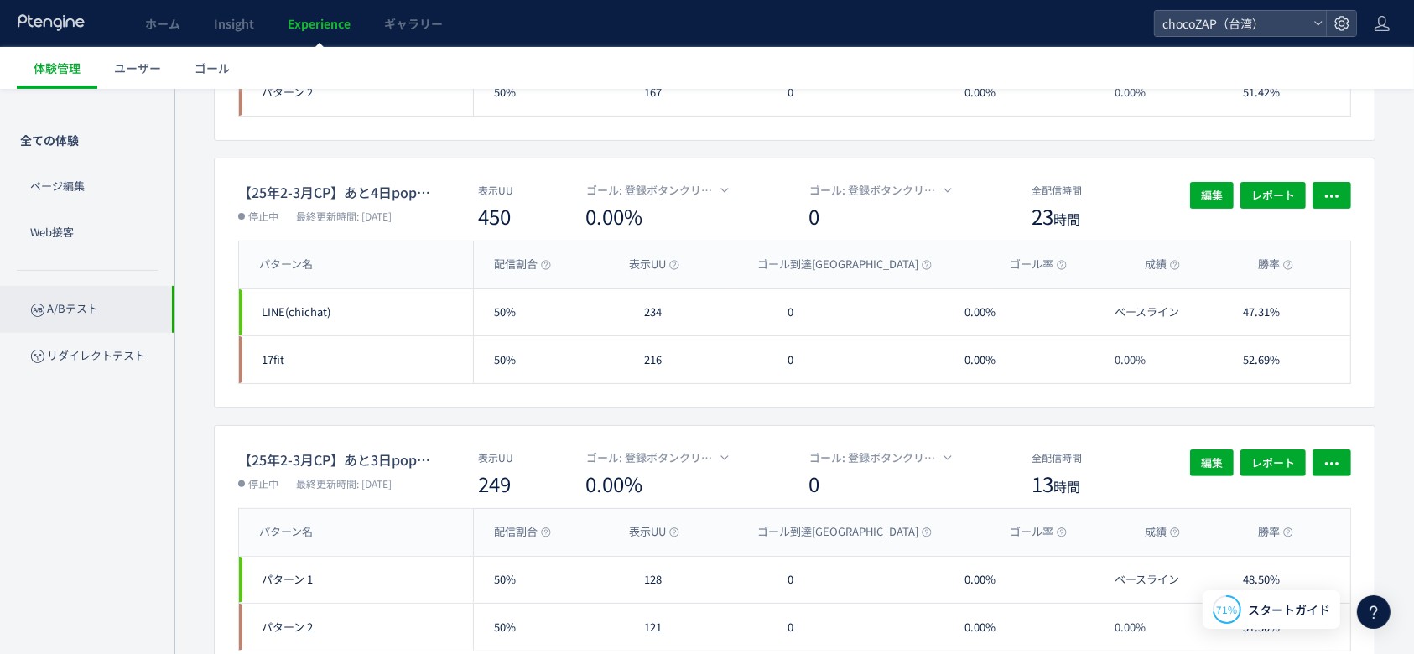
click at [65, 369] on p "リダイレクトテスト" at bounding box center [87, 356] width 174 height 46
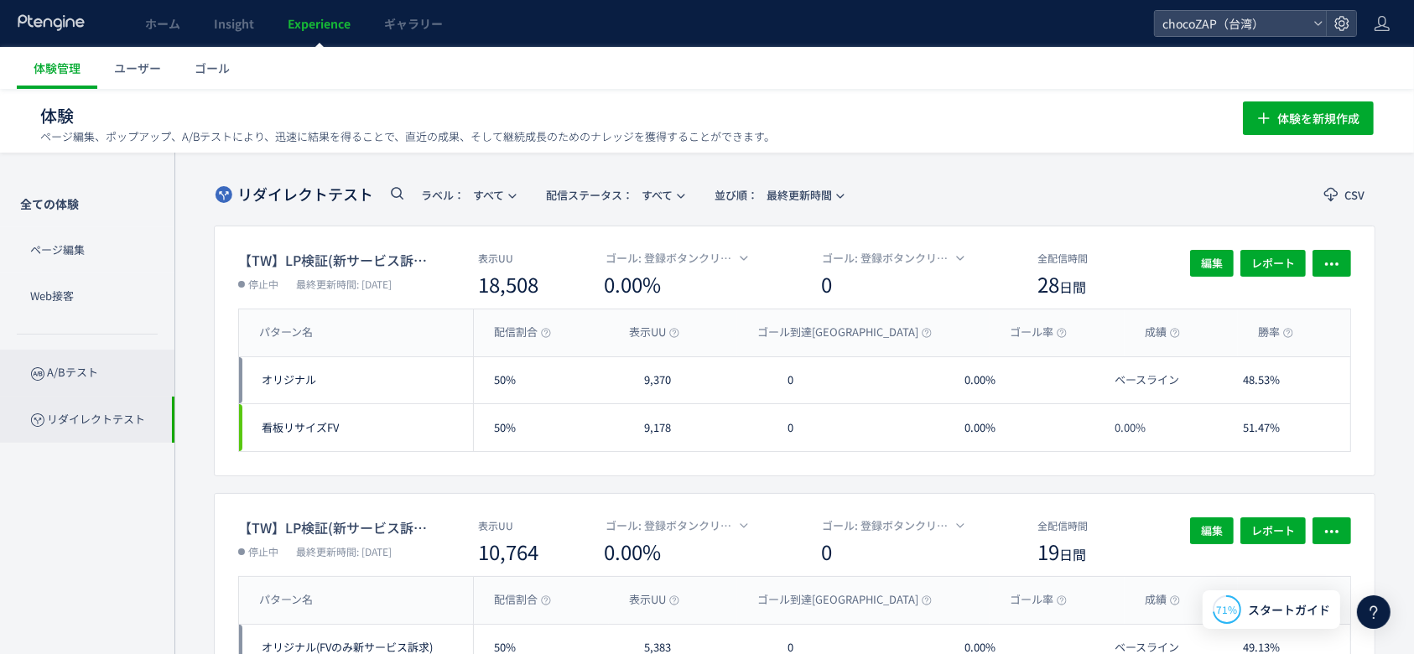
click at [58, 375] on p "A/Bテスト" at bounding box center [87, 373] width 174 height 46
